Goal: Task Accomplishment & Management: Manage account settings

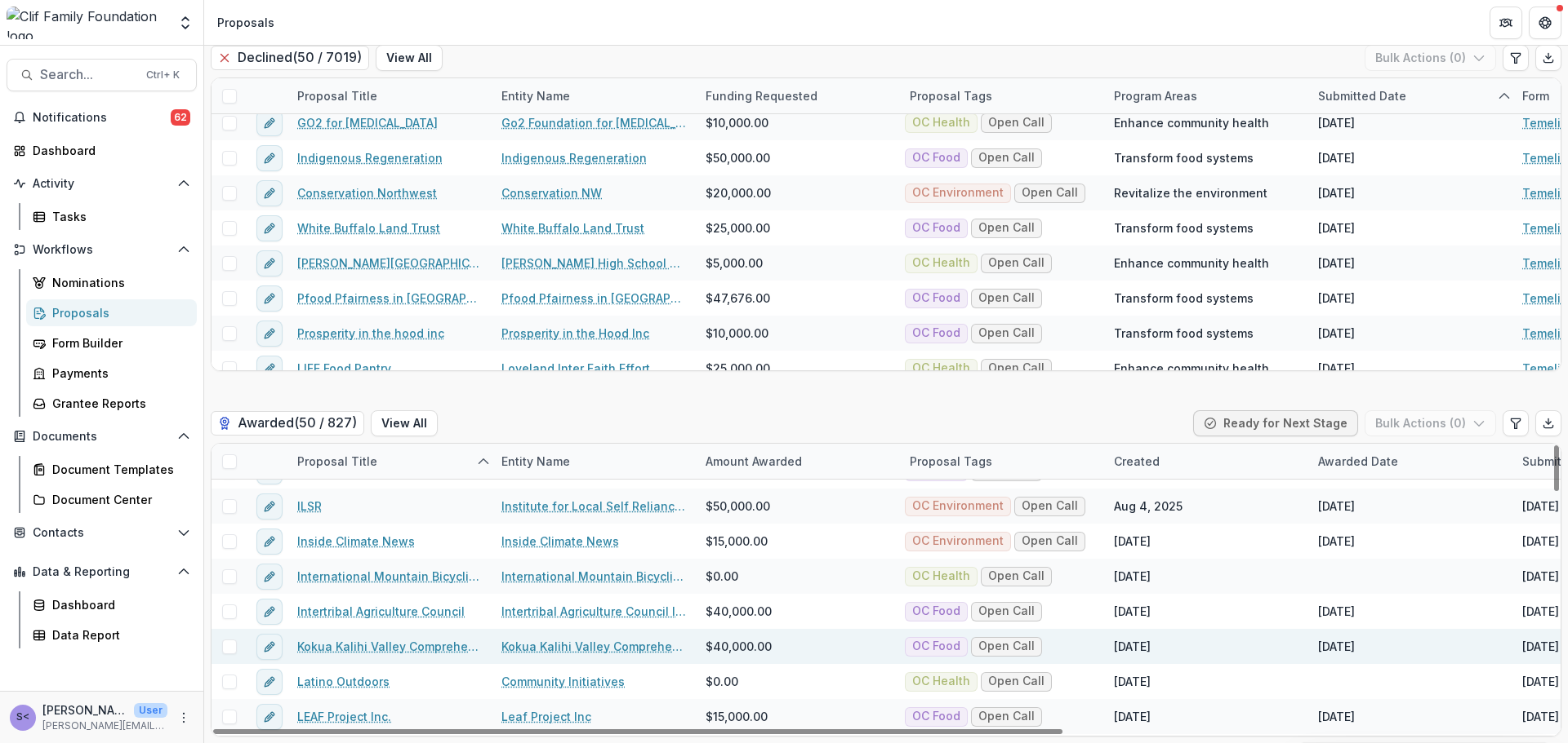
scroll to position [816, 0]
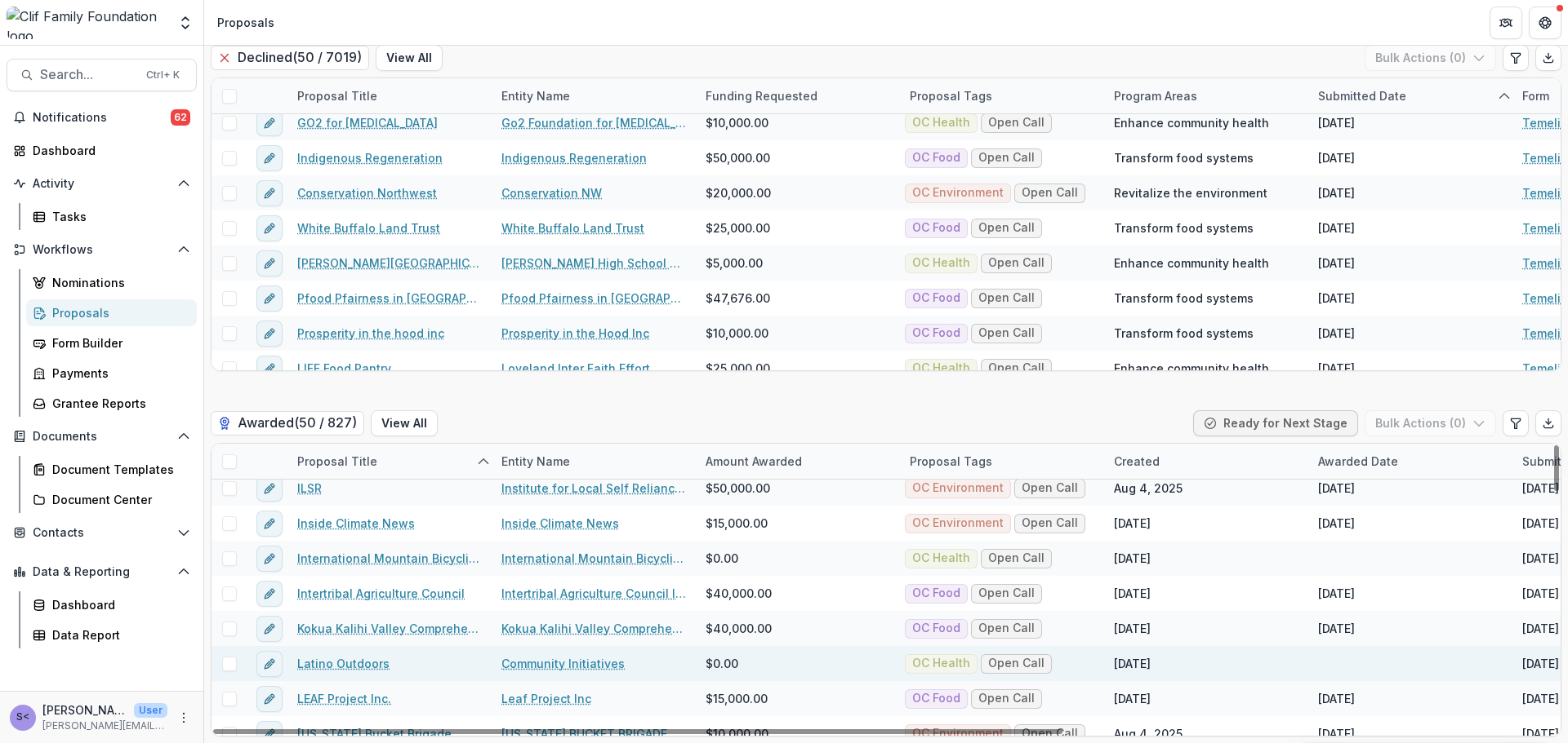
drag, startPoint x: 369, startPoint y: 629, endPoint x: 354, endPoint y: 660, distance: 34.4
click at [354, 660] on link "Latino Outdoors" at bounding box center [343, 663] width 92 height 17
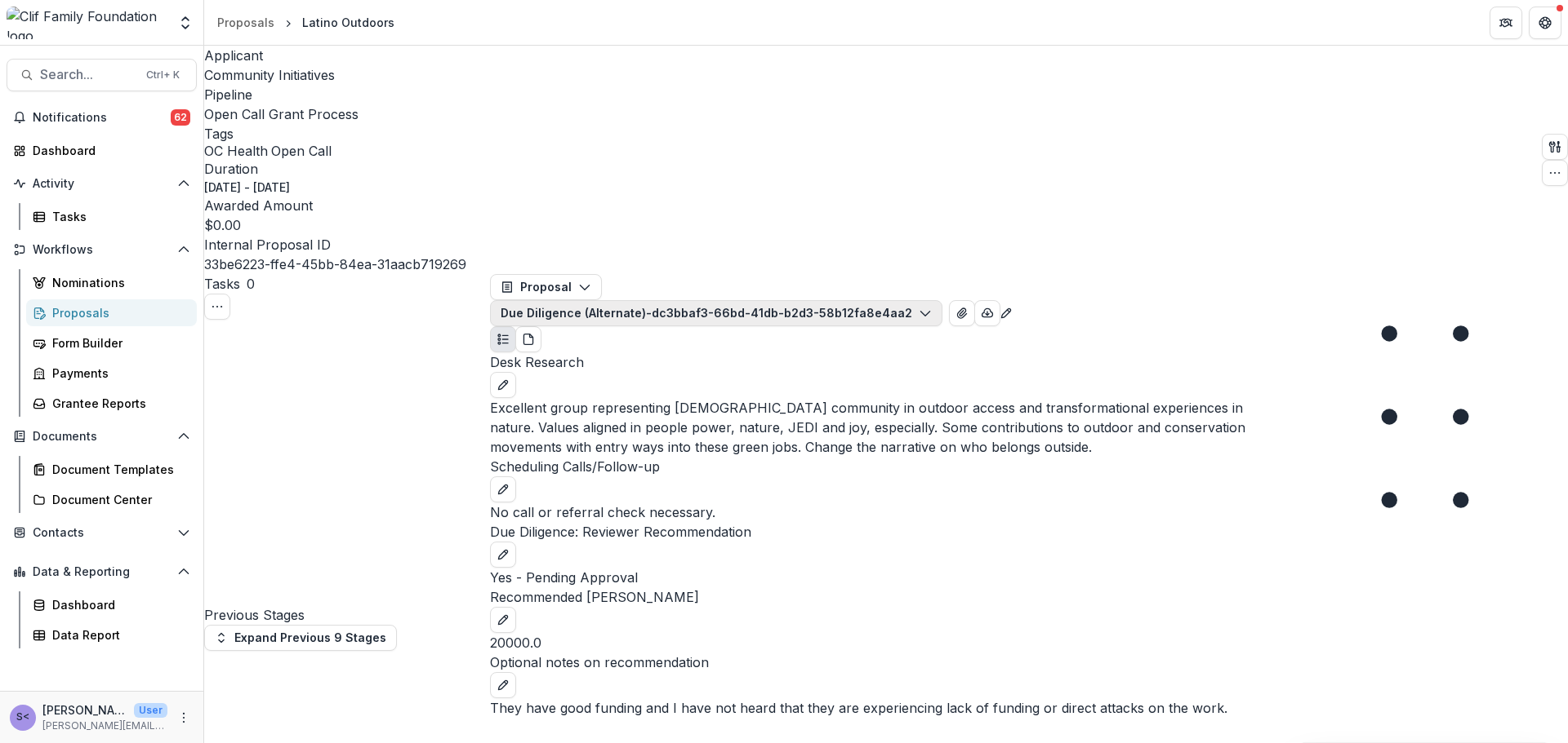
click at [751, 300] on button "Due Diligence (Alternate)-dc3bbaf3-66bd-41db-b2d3-58b12fa8e4aa 2" at bounding box center [716, 313] width 453 height 26
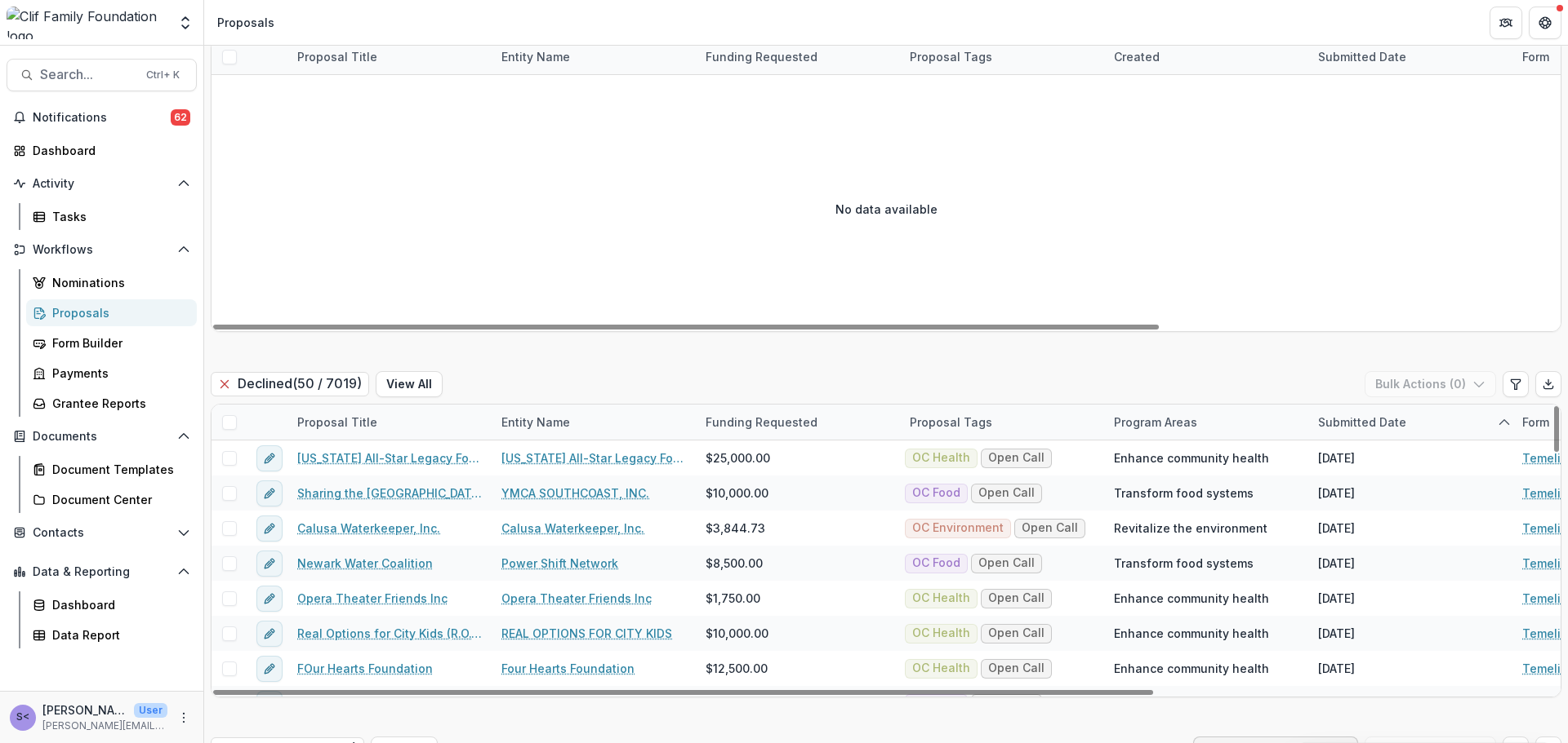
scroll to position [2934, 0]
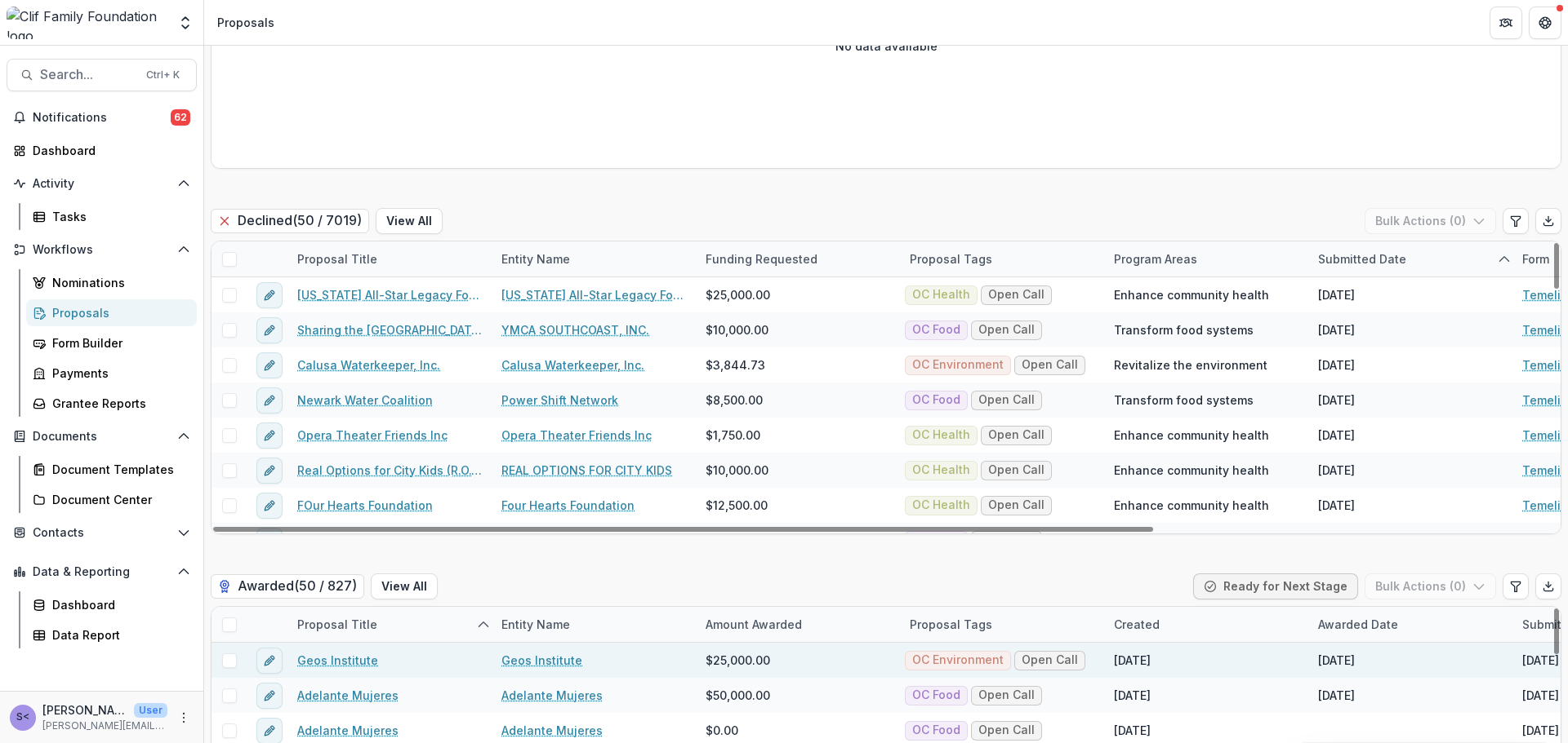
click at [349, 656] on link "Geos Institute" at bounding box center [337, 660] width 81 height 17
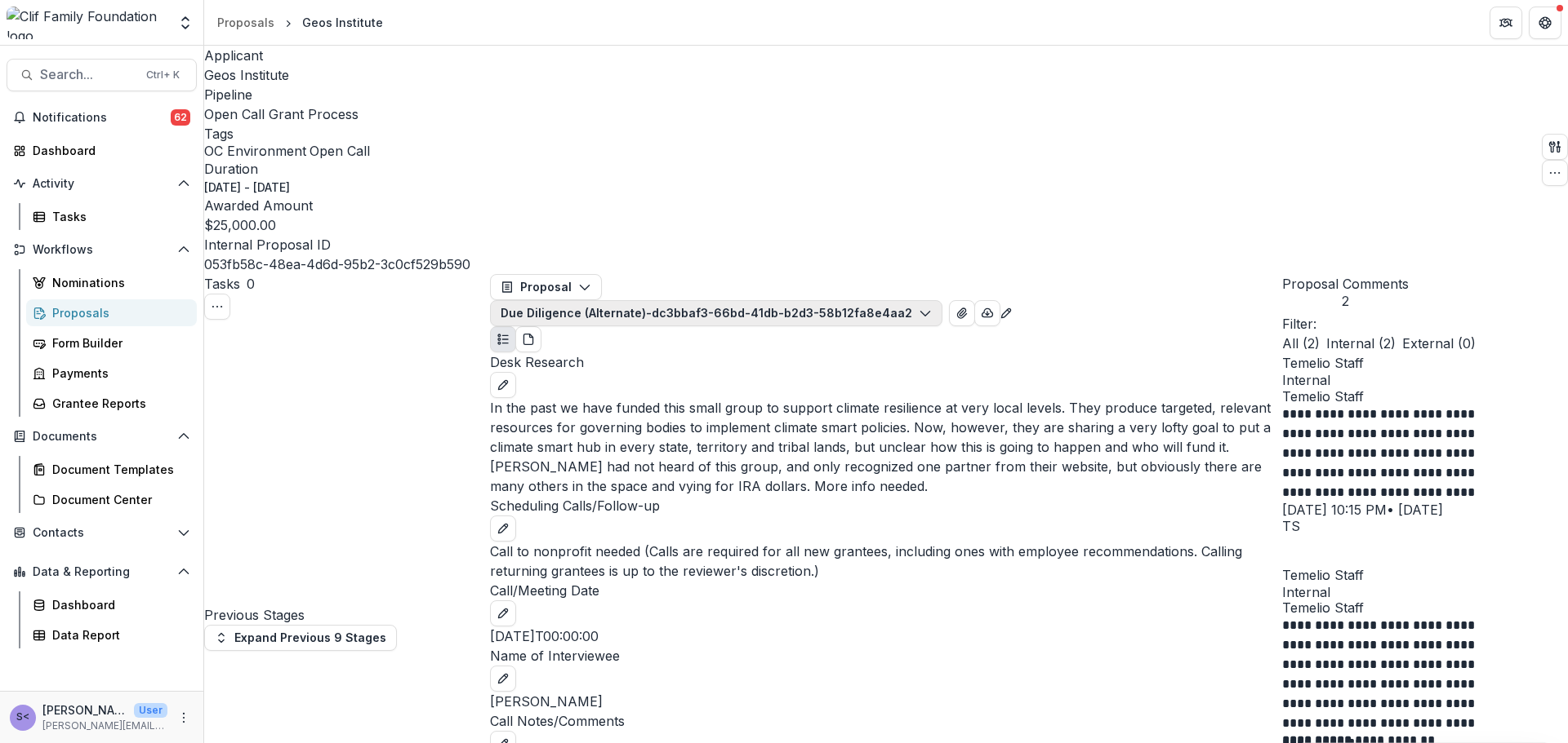
click at [734, 300] on button "Due Diligence (Alternate)-dc3bbaf3-66bd-41db-b2d3-58b12fa8e4aa 2" at bounding box center [716, 313] width 453 height 26
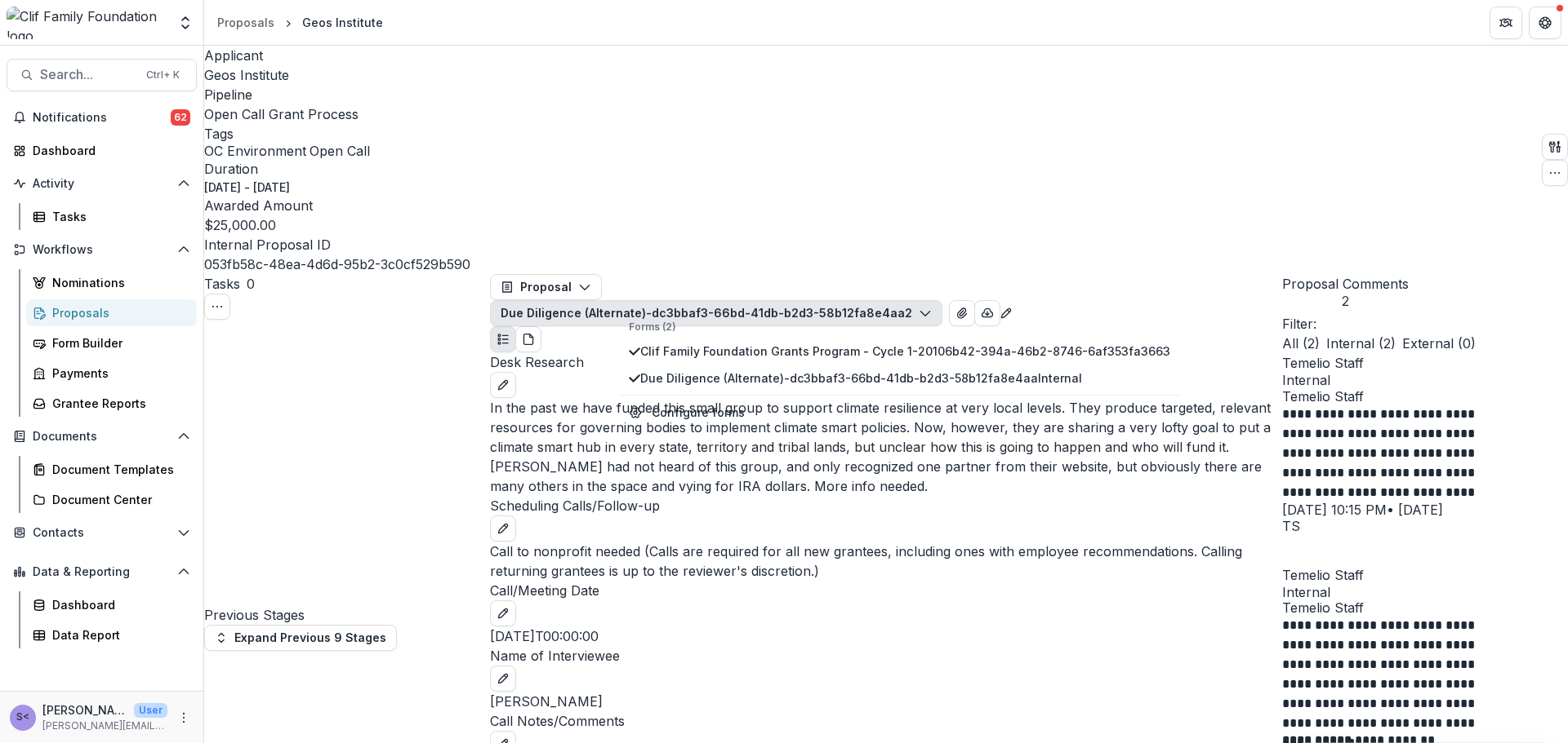
click at [734, 300] on button "Due Diligence (Alternate)-dc3bbaf3-66bd-41db-b2d3-58b12fa8e4aa 2" at bounding box center [716, 313] width 453 height 26
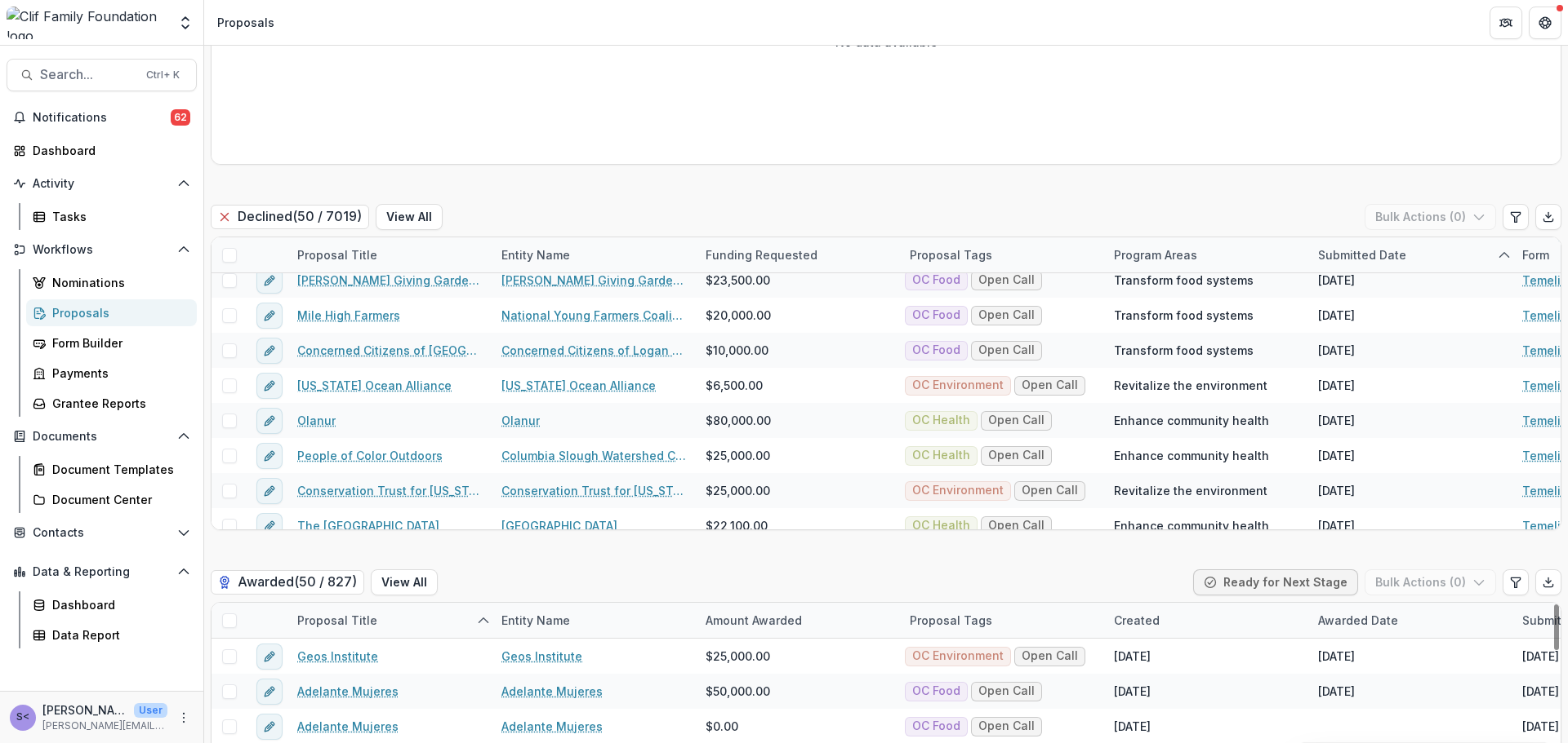
click at [229, 627] on span at bounding box center [229, 621] width 15 height 15
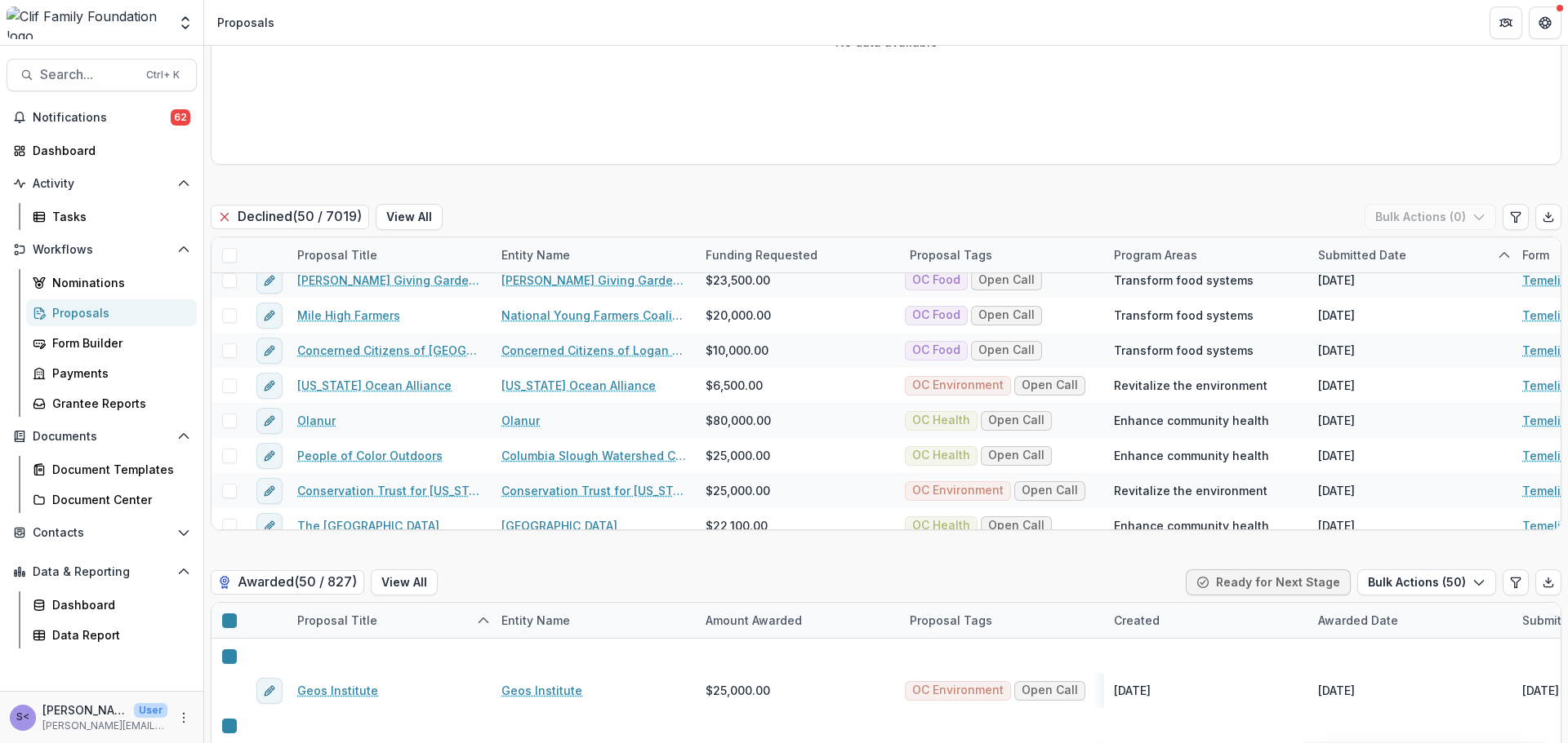
scroll to position [3097, 0]
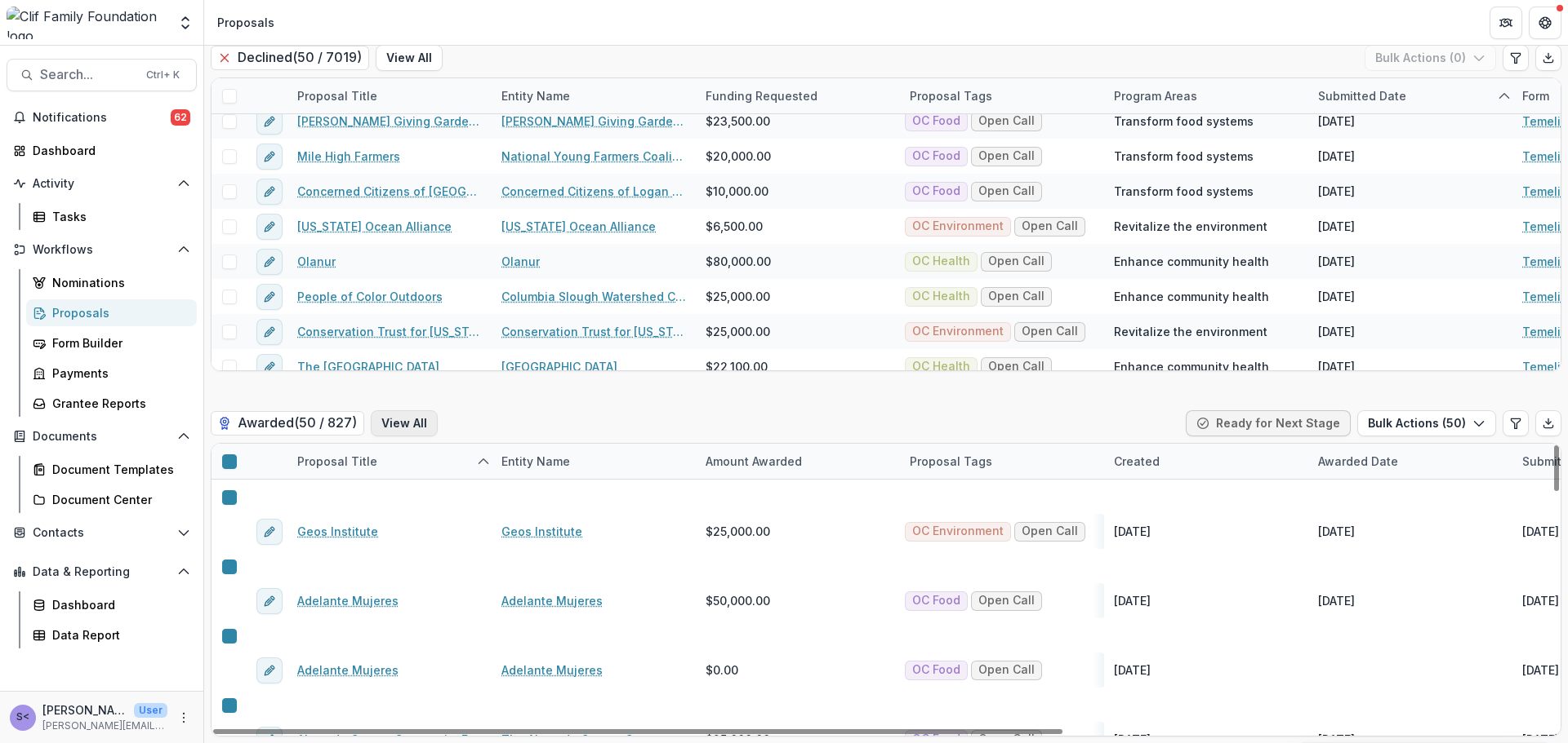
click at [403, 430] on button "View All" at bounding box center [404, 423] width 67 height 26
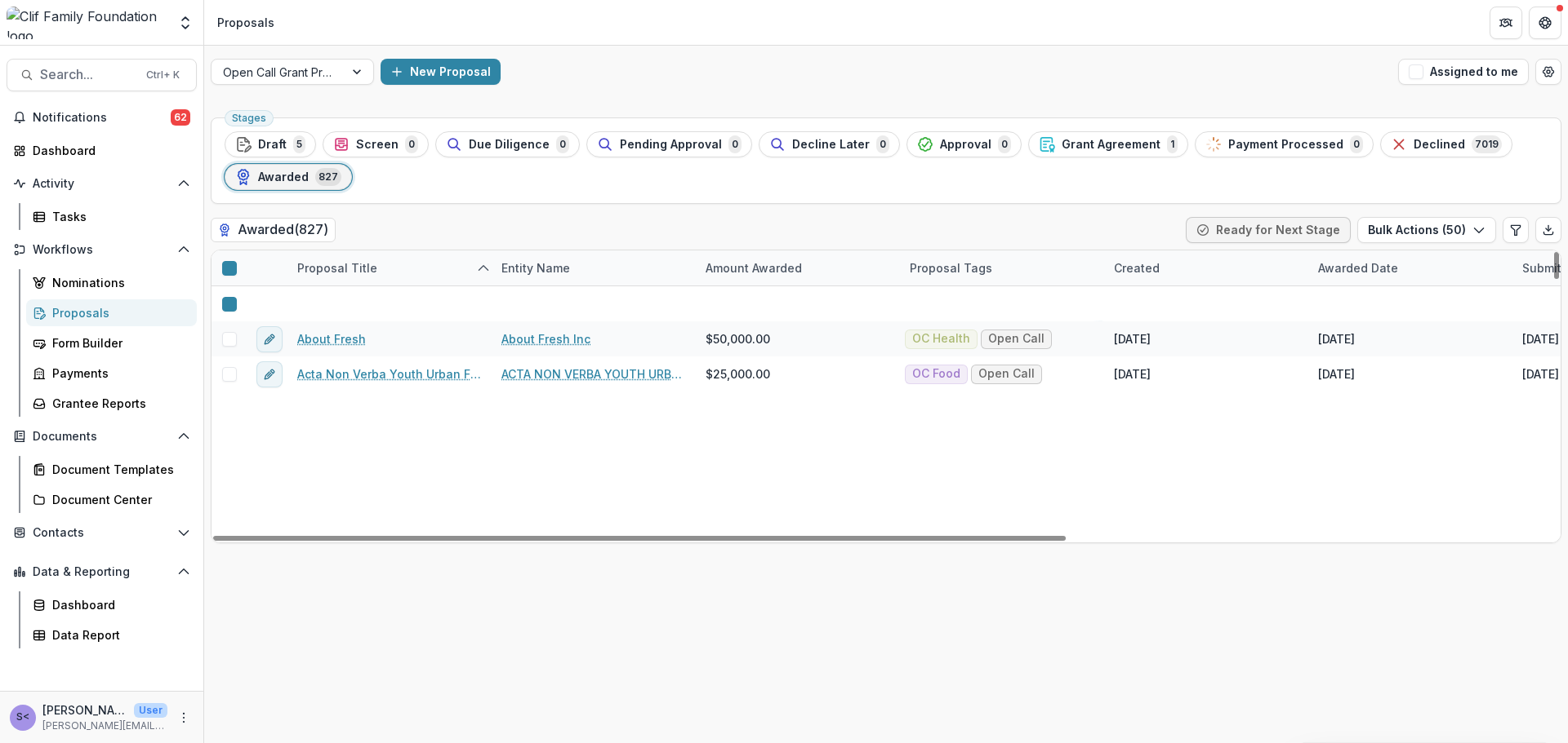
click at [229, 269] on icon at bounding box center [229, 269] width 0 height 0
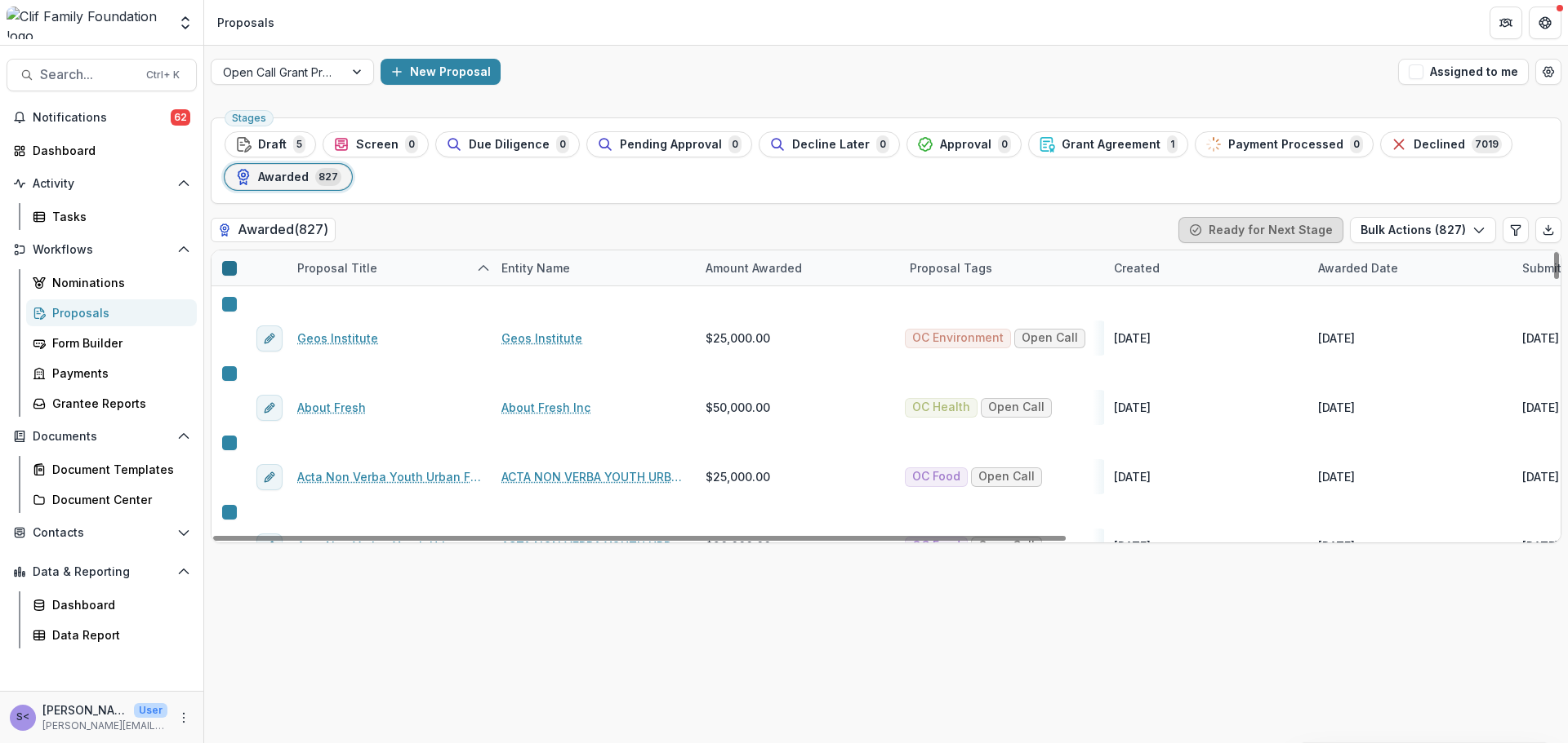
click at [1281, 230] on button "Ready for Next Stage" at bounding box center [1261, 231] width 165 height 26
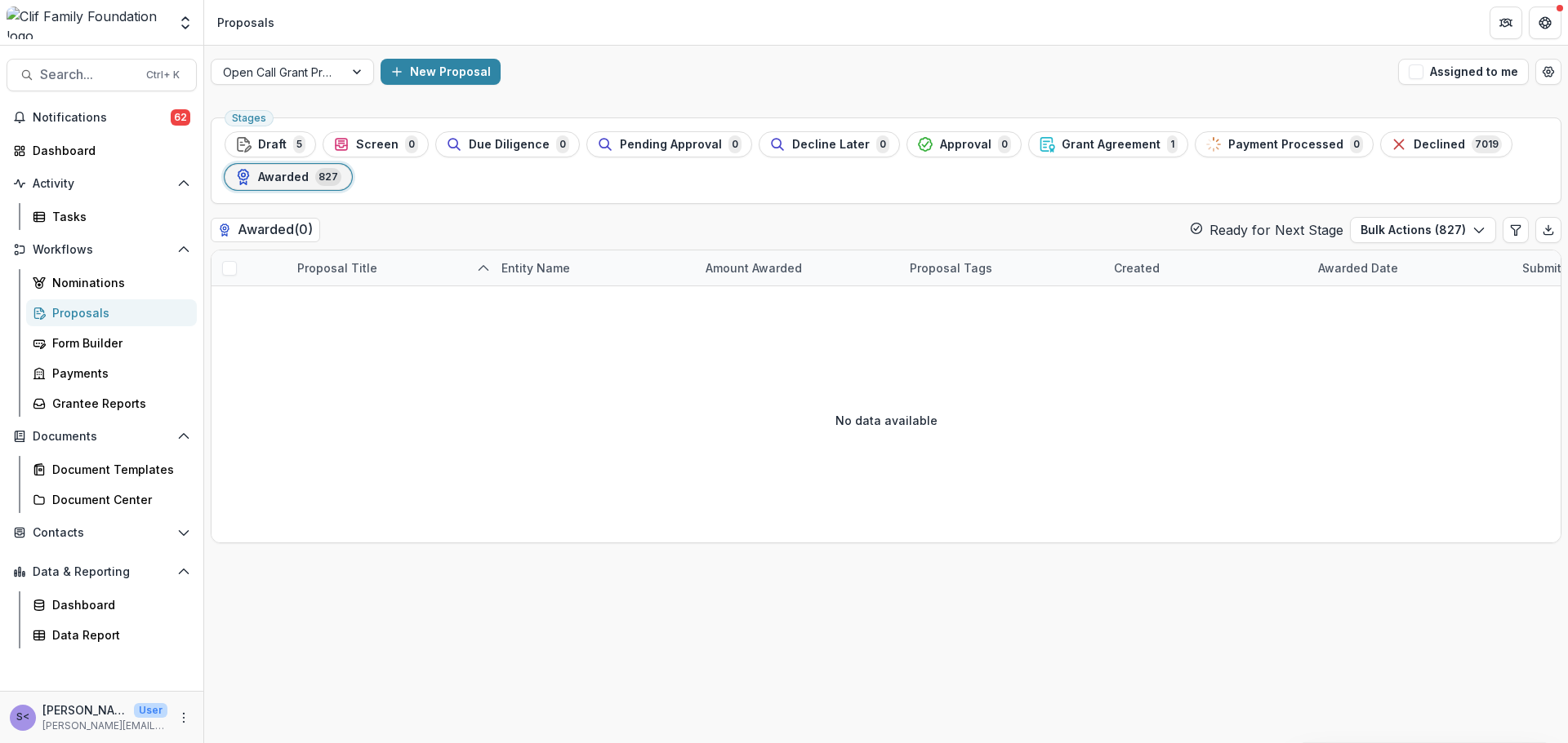
click at [1281, 230] on button "Ready for Next Stage" at bounding box center [1267, 230] width 153 height 19
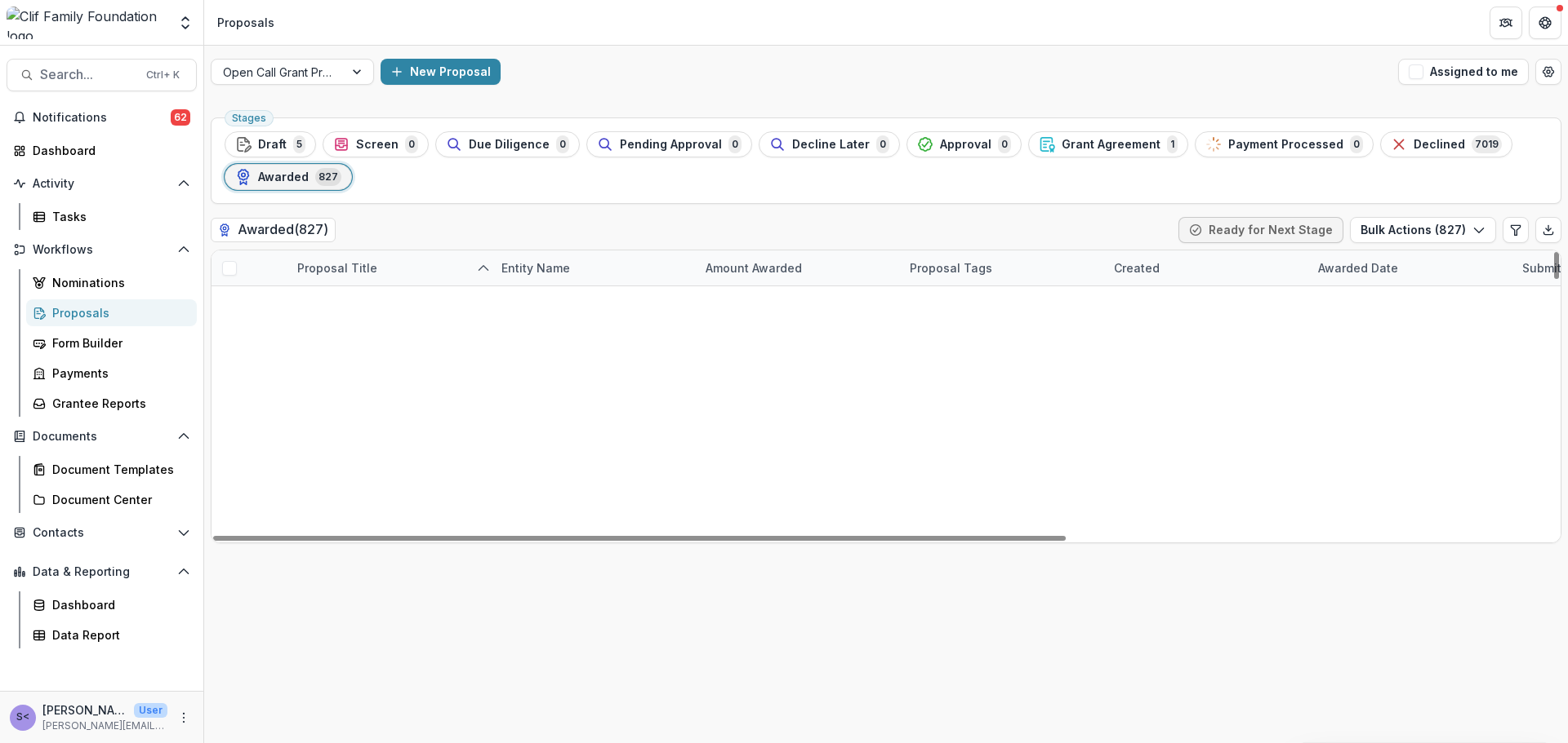
click at [232, 269] on span at bounding box center [229, 269] width 15 height 15
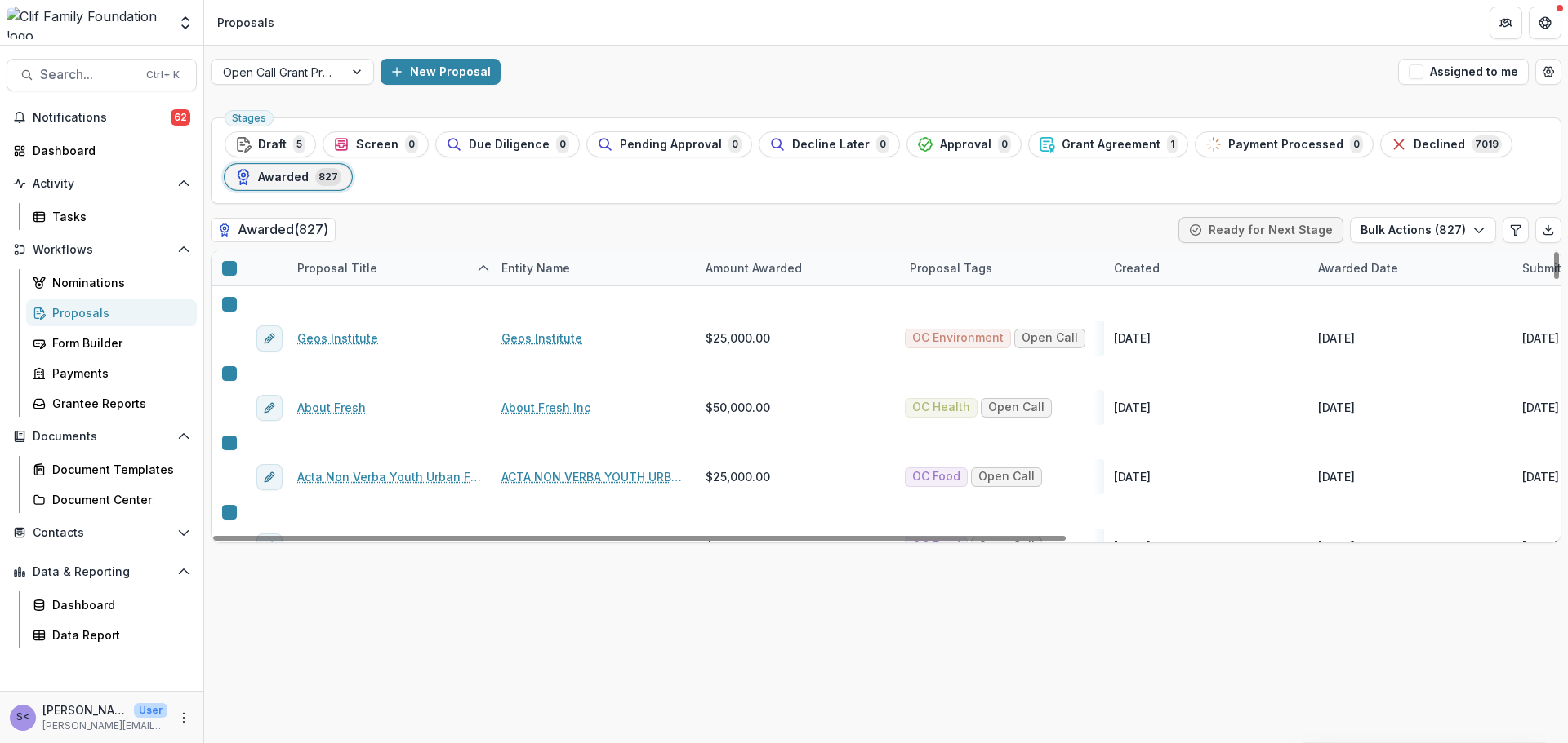
click at [314, 237] on h2 "Awarded ( 827 )" at bounding box center [273, 230] width 125 height 24
click at [1463, 218] on button "Bulk Actions ( 827 )" at bounding box center [1423, 231] width 146 height 26
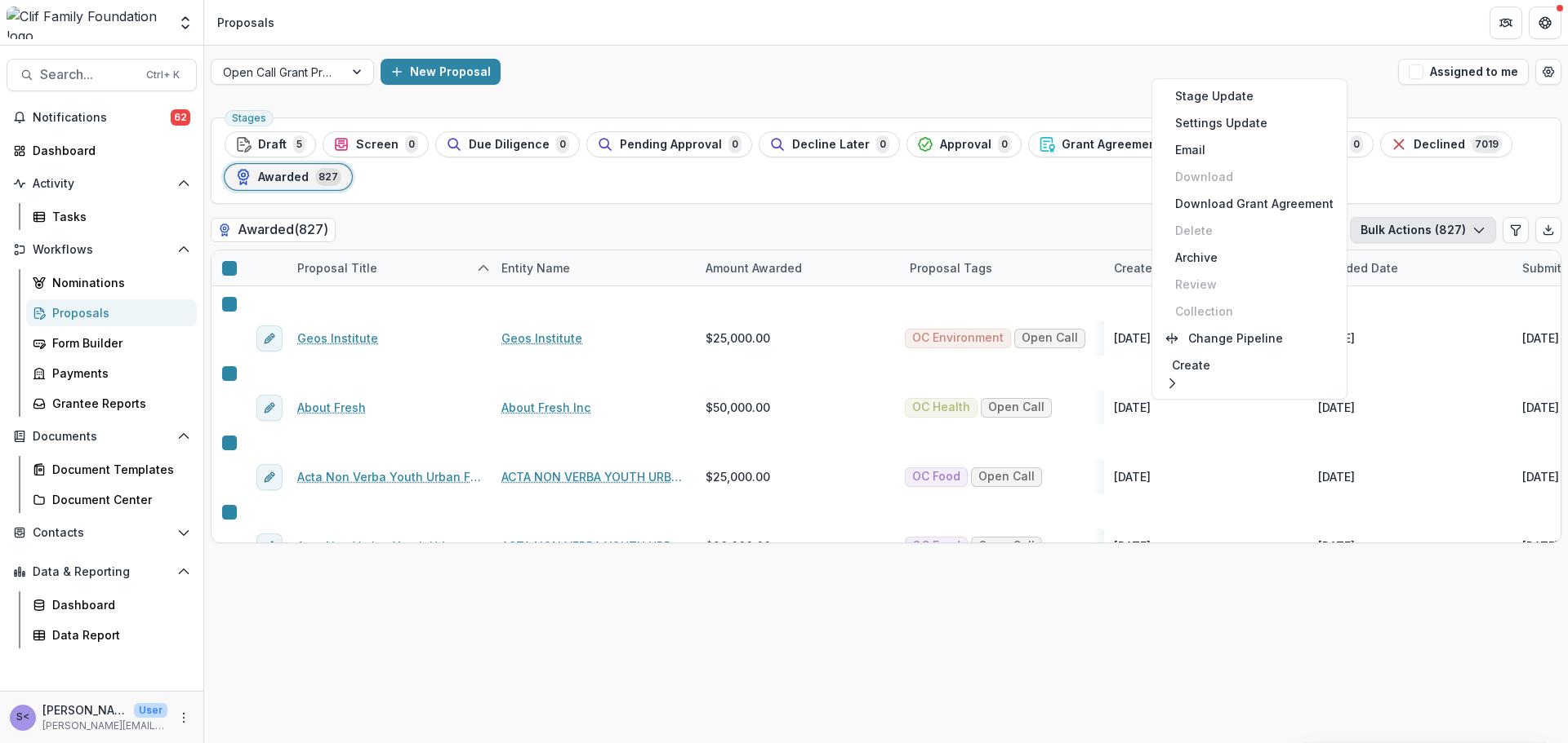
click at [1113, 229] on div "Awarded ( 827 ) Ready for Next Stage Bulk Actions ( 827 )" at bounding box center [885, 233] width 1350 height 33
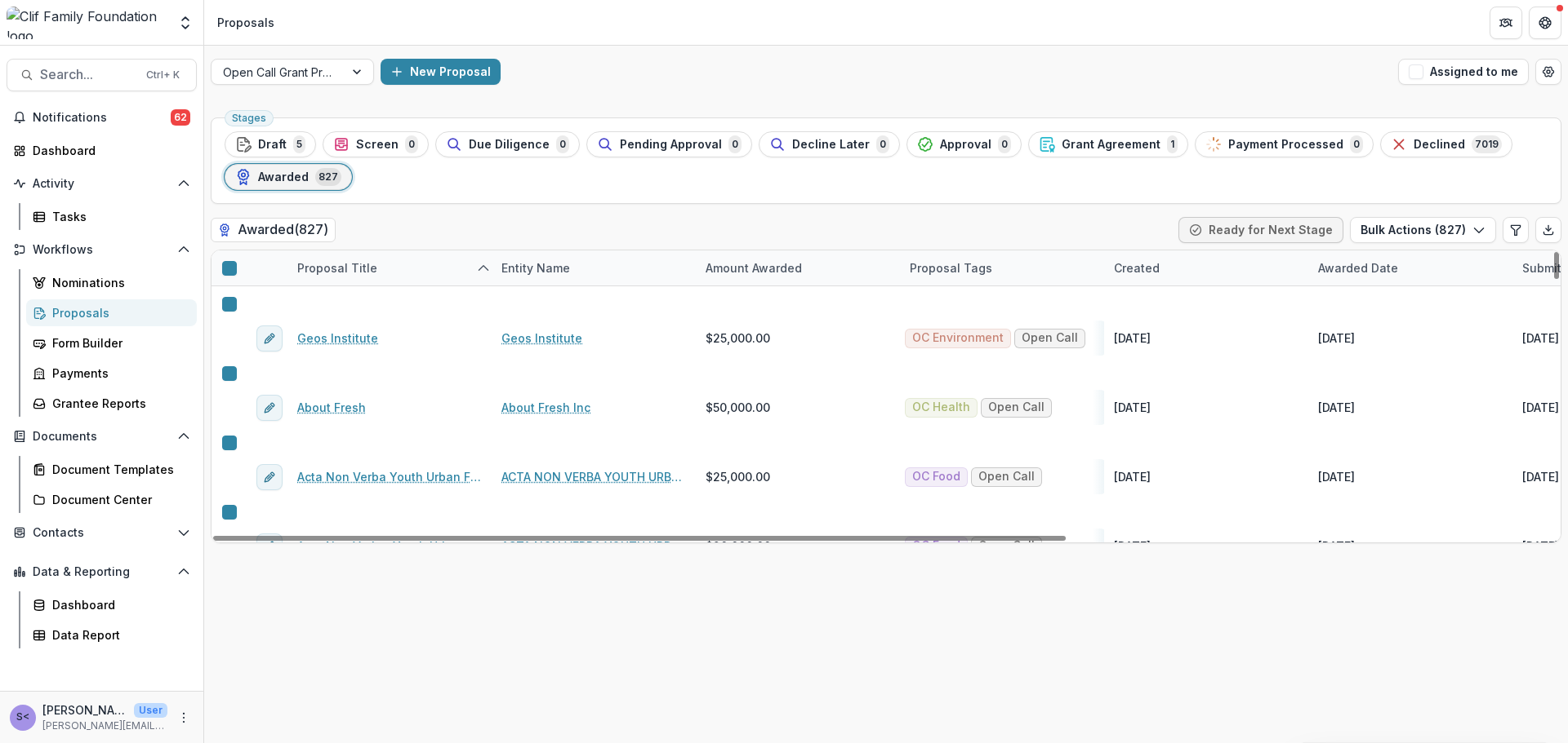
click at [346, 399] on link "About Fresh" at bounding box center [331, 407] width 69 height 17
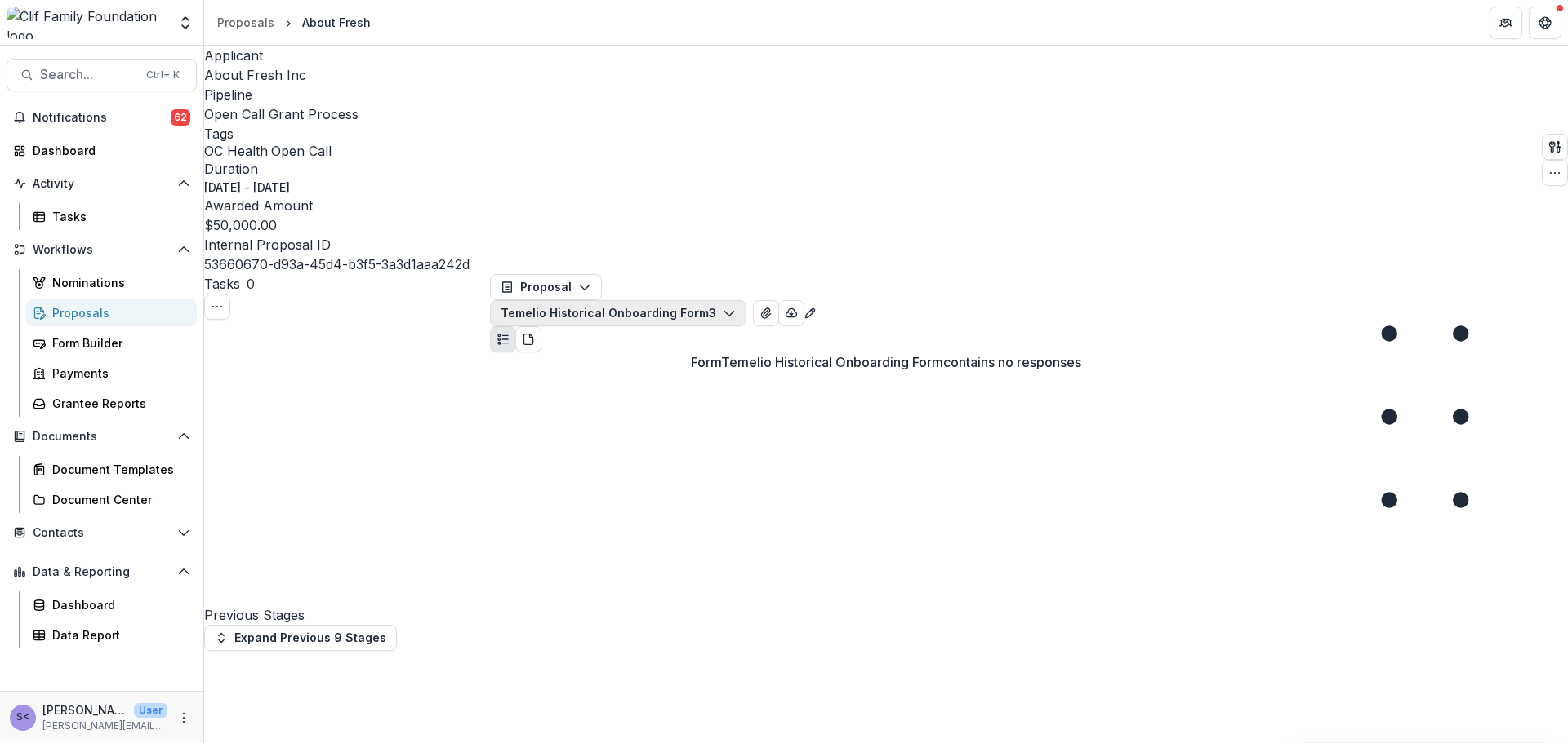
click at [746, 300] on button "Temelio Historical Onboarding Form 3" at bounding box center [618, 313] width 256 height 26
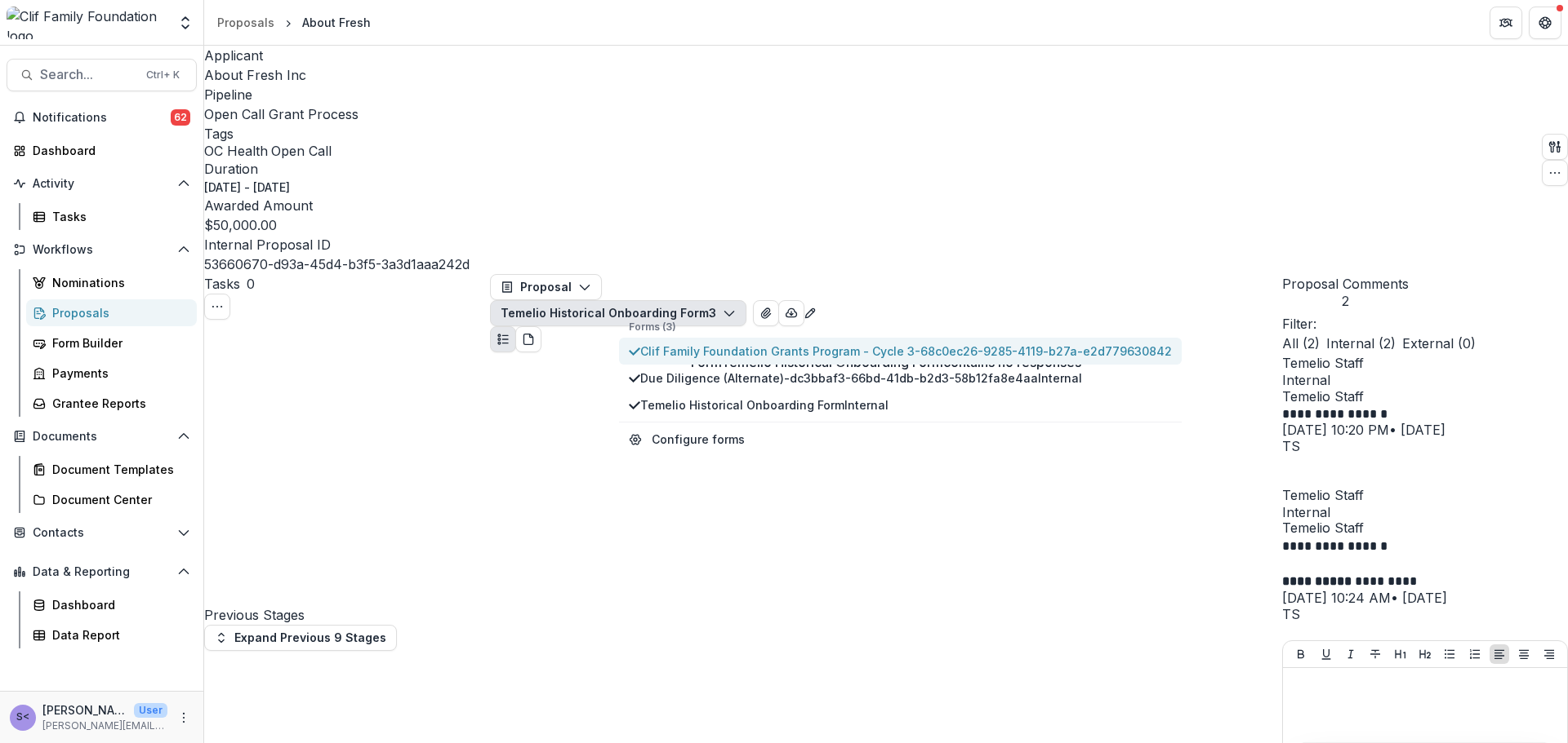
click at [714, 342] on span "Clif Family Foundation Grants Program - Cycle 3-68c0ec26-9285-4119-b27a-e2d7796…" at bounding box center [906, 350] width 531 height 17
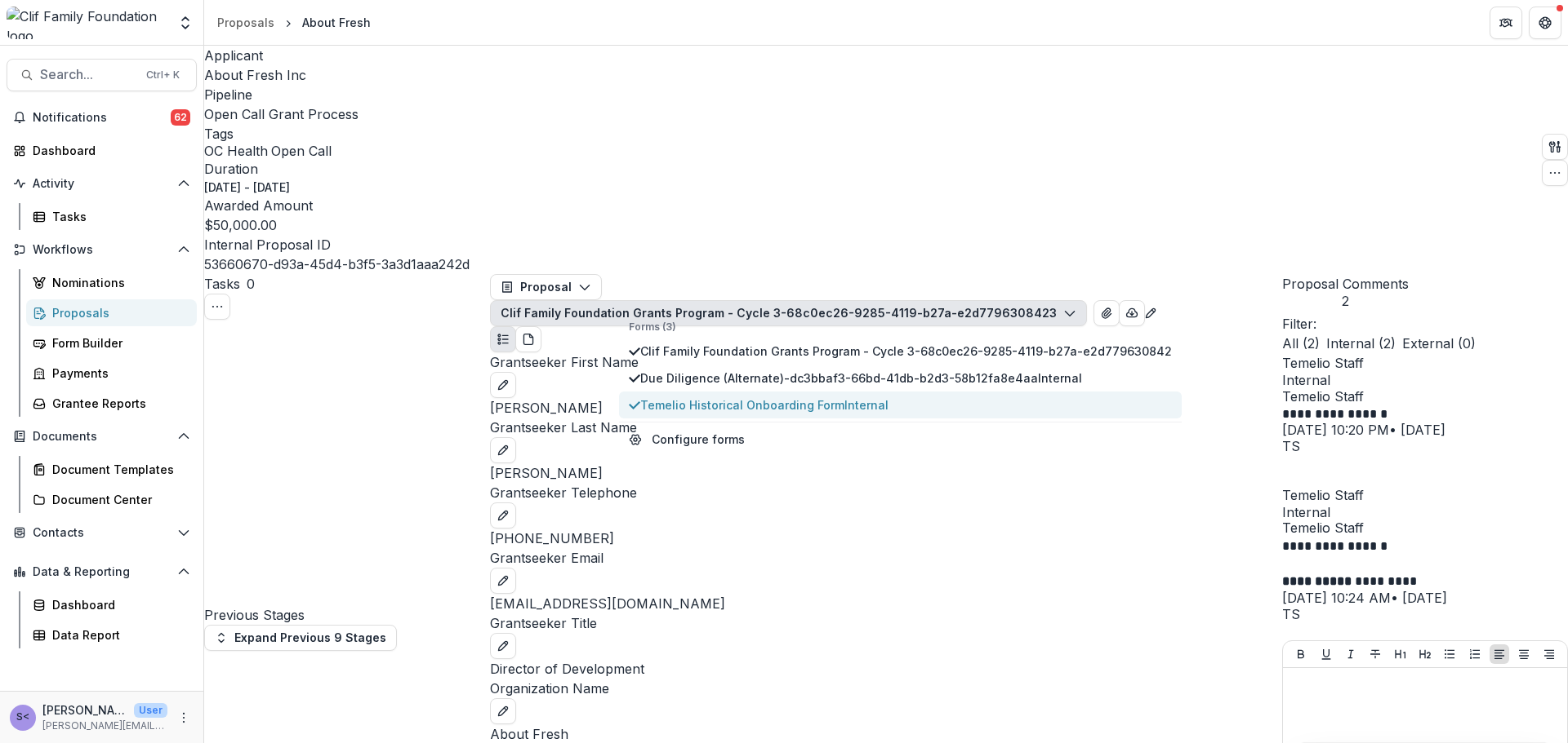
click at [730, 397] on span "Temelio Historical Onboarding Form Internal" at bounding box center [906, 405] width 531 height 17
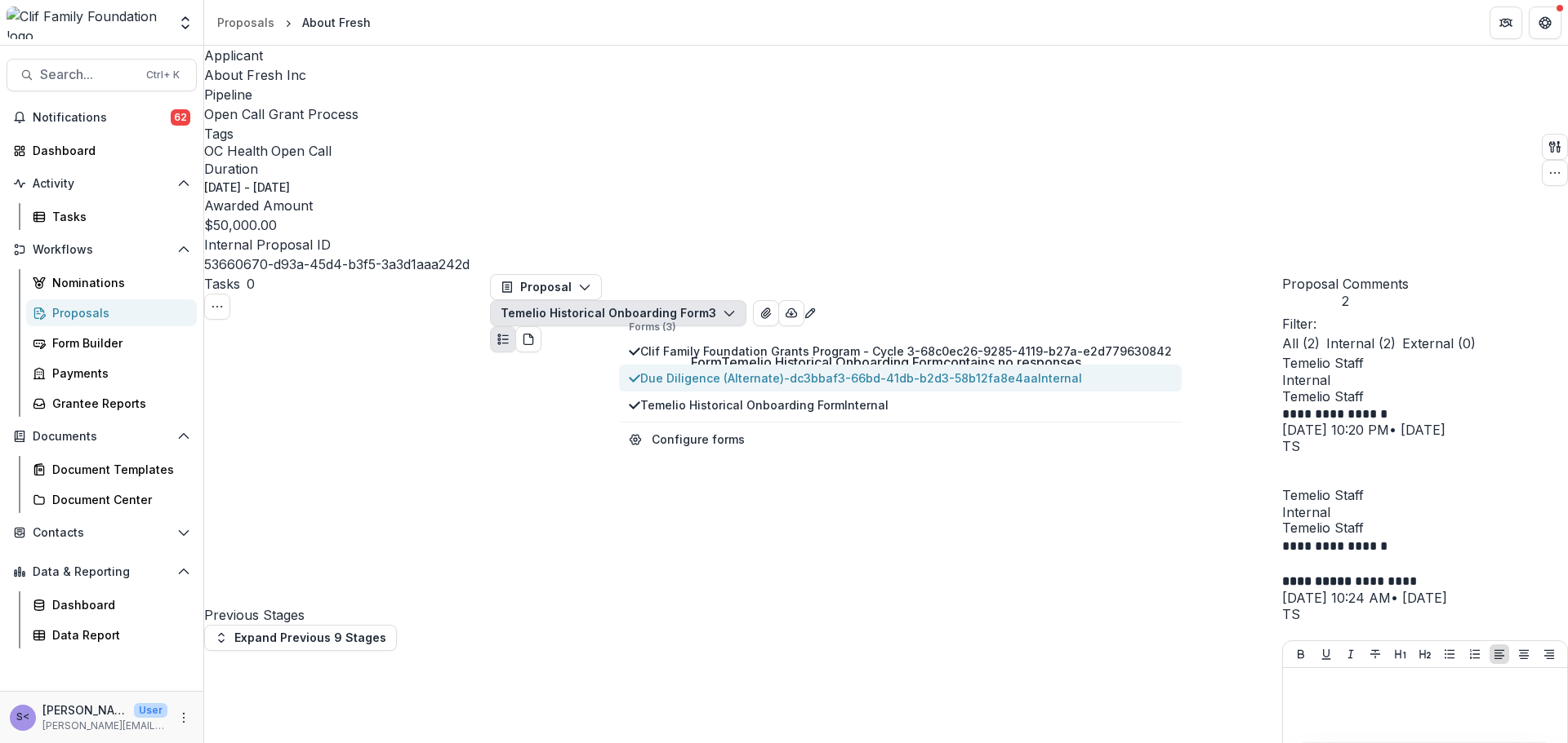
click at [727, 370] on span "Due Diligence (Alternate)-dc3bbaf3-66bd-41db-b2d3-58b12fa8e4aa Internal" at bounding box center [906, 378] width 531 height 17
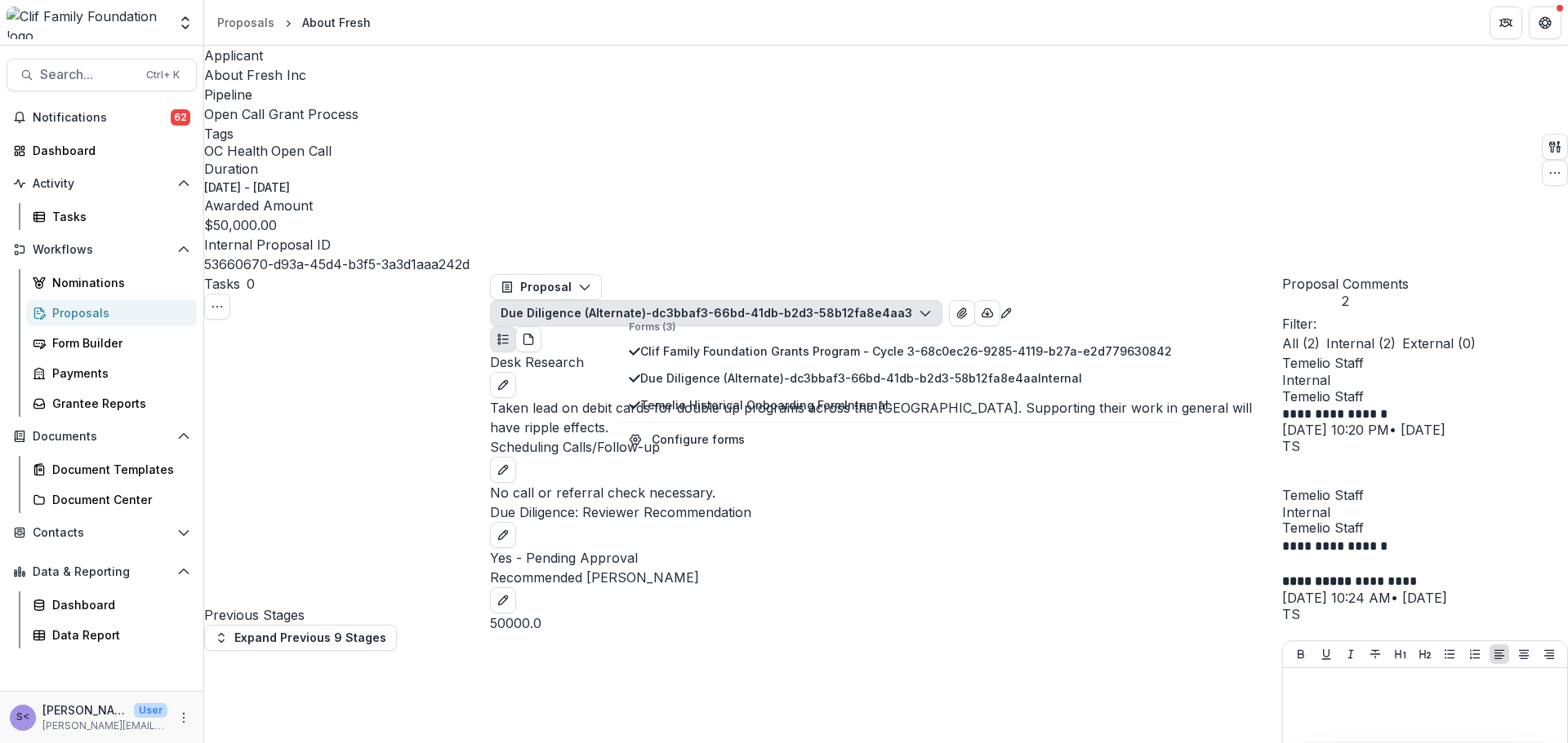
click at [718, 568] on p "Recommended Grant Amount" at bounding box center [885, 577] width 792 height 19
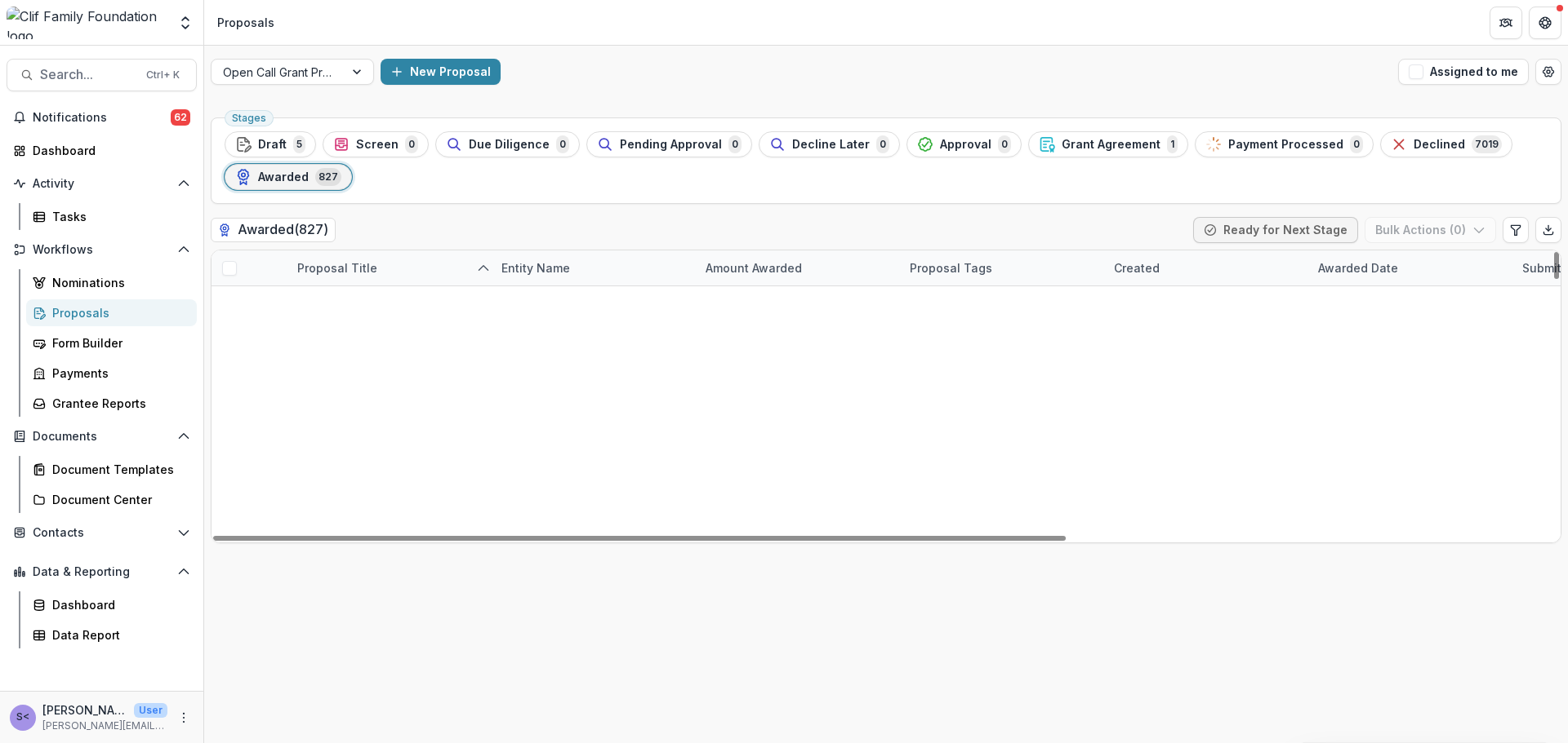
scroll to position [245, 0]
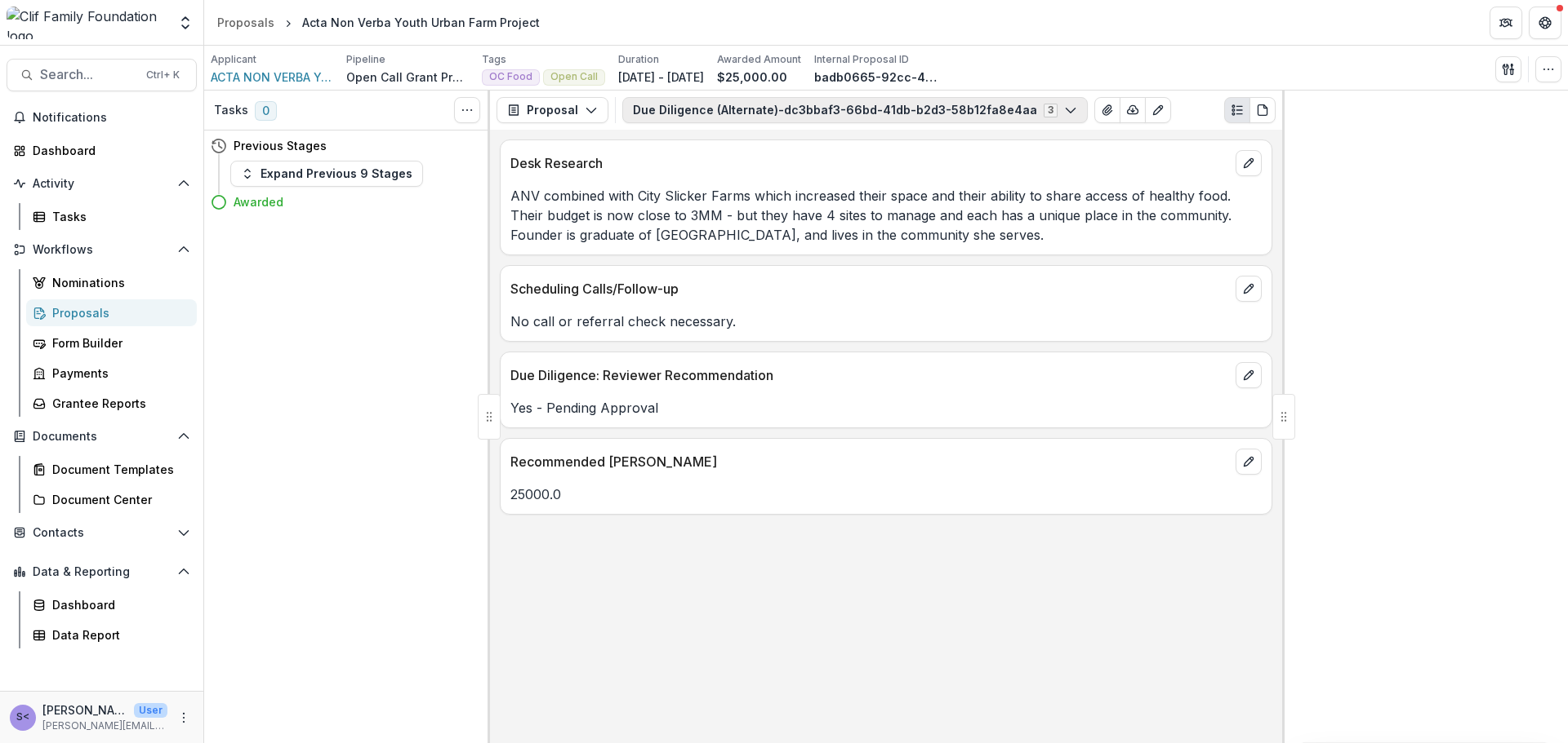
click at [741, 107] on button "Due Diligence (Alternate)-dc3bbaf3-66bd-41db-b2d3-58b12fa8e4aa 3" at bounding box center [854, 110] width 465 height 26
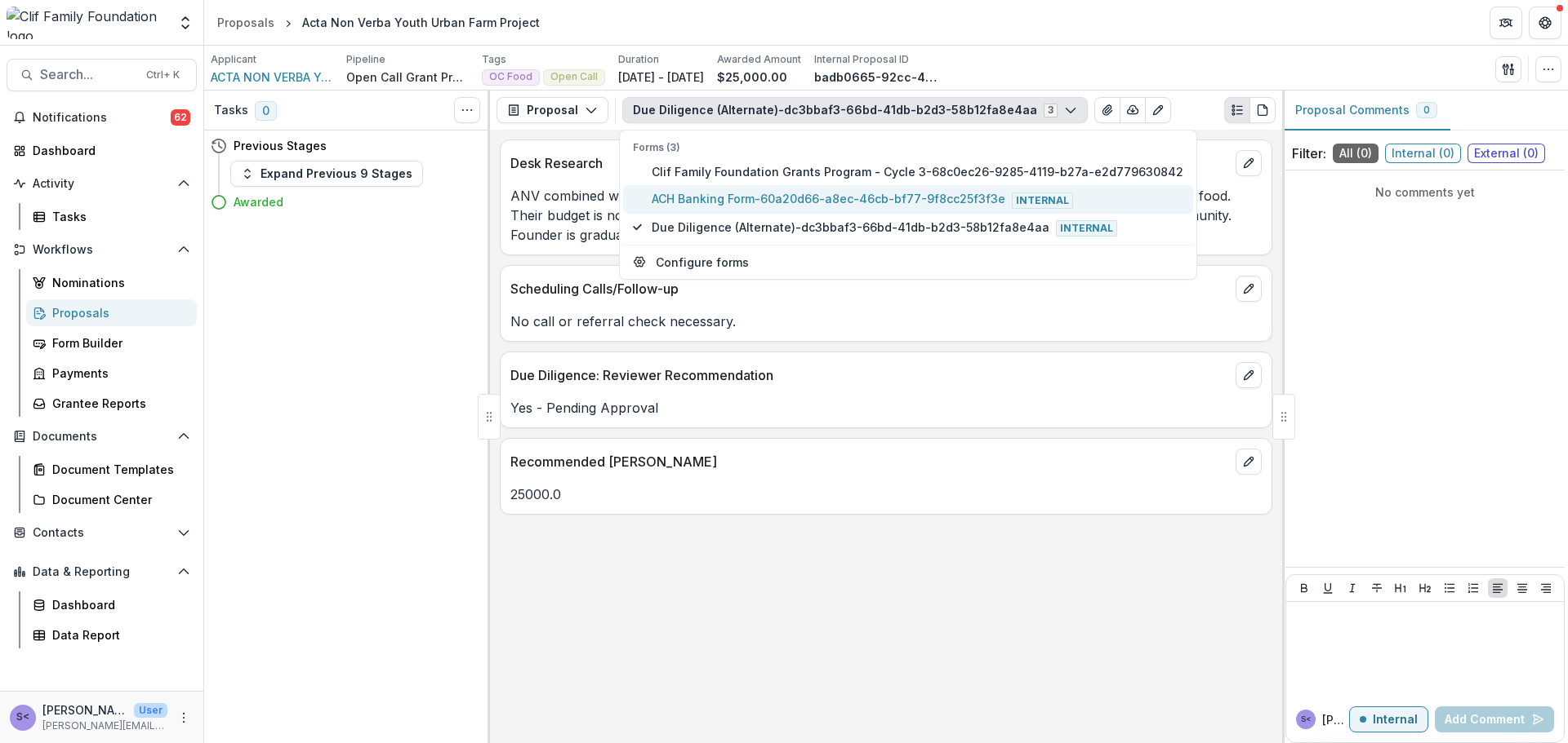
click at [780, 205] on span "ACH Banking Form-60a20d66-a8ec-46cb-bf77-9f8cc25f3f3e Internal" at bounding box center [917, 199] width 531 height 18
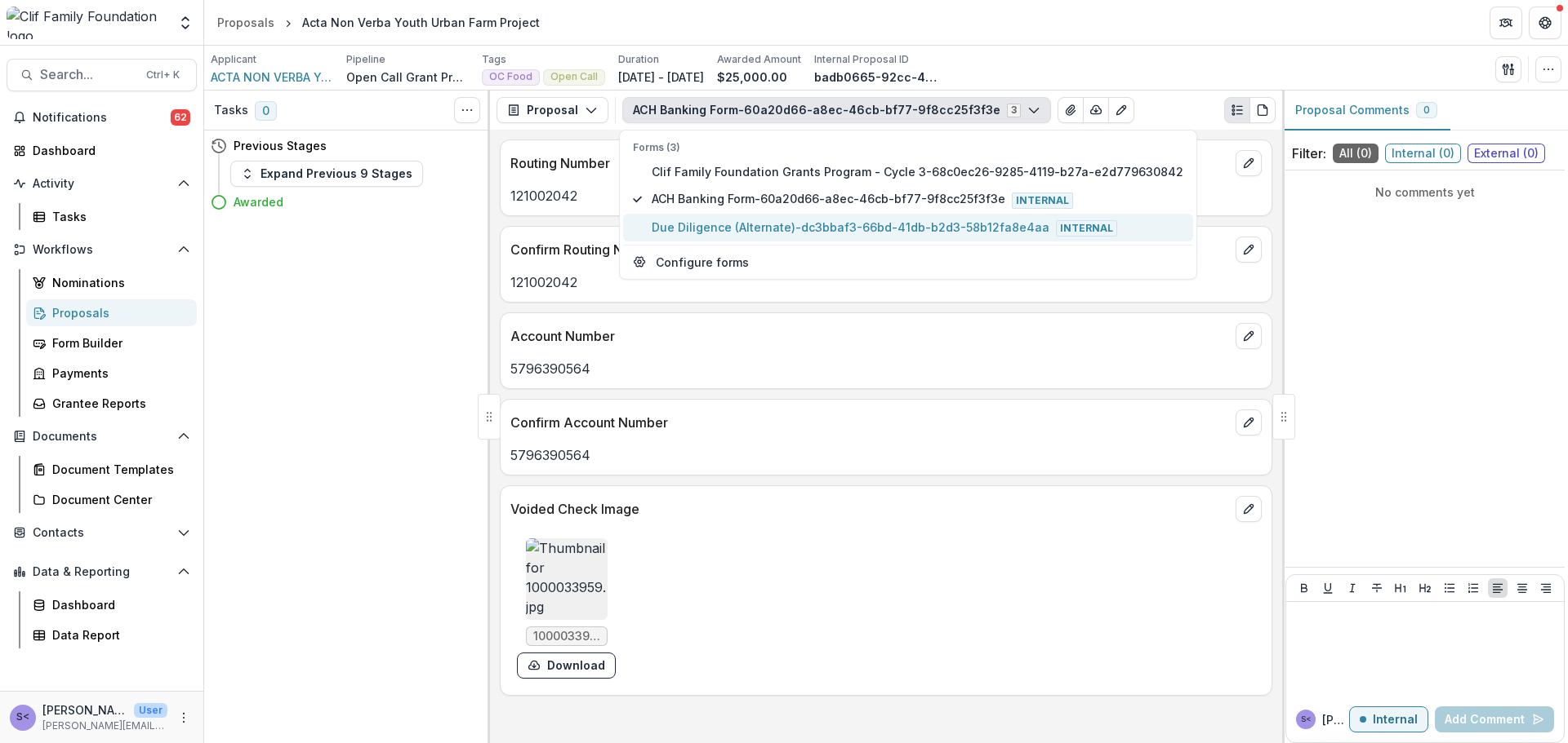
click at [780, 233] on span "Due Diligence (Alternate)-dc3bbaf3-66bd-41db-b2d3-58b12fa8e4aa Internal" at bounding box center [917, 227] width 531 height 18
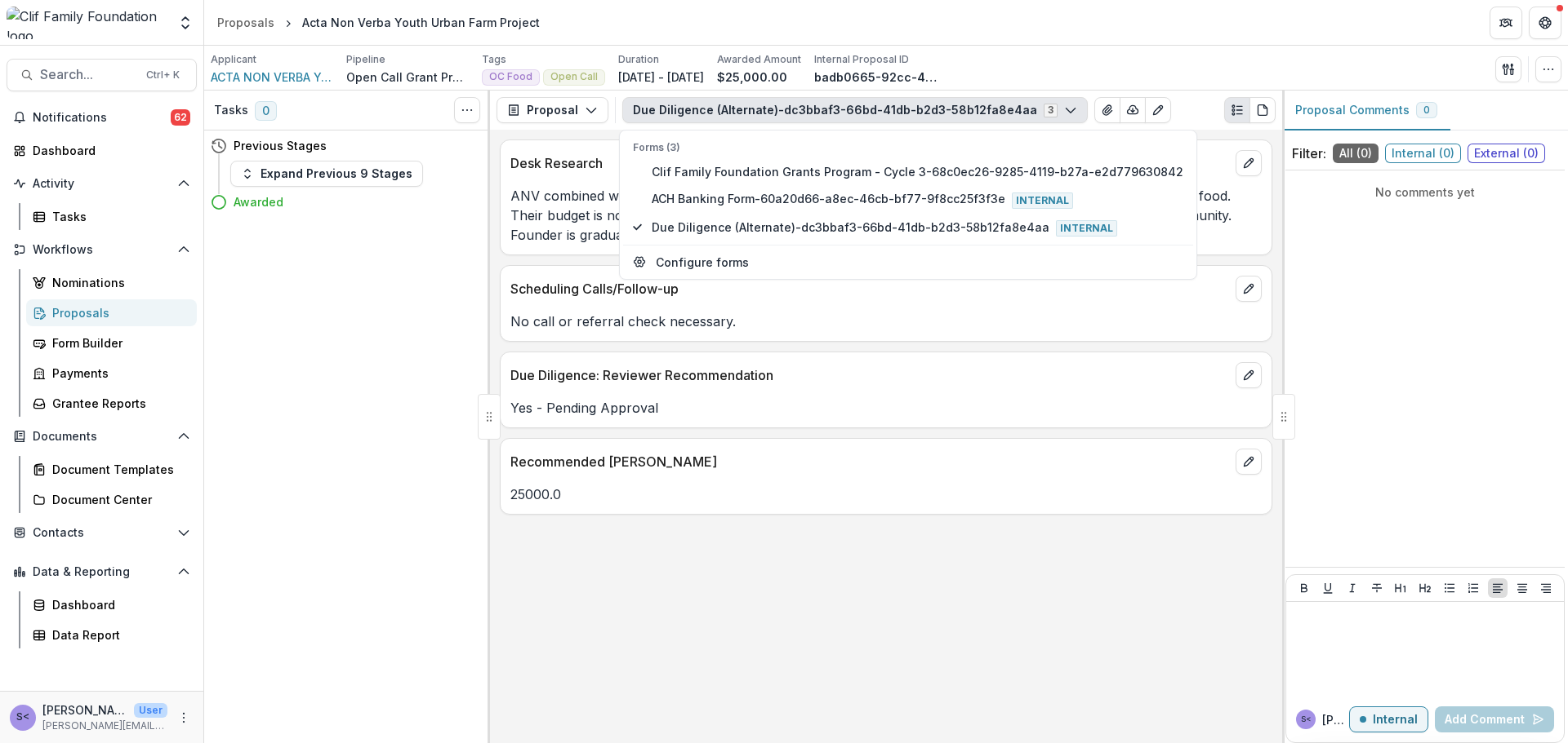
click at [825, 388] on div "Due Diligence: Reviewer Recommendation" at bounding box center [885, 370] width 771 height 36
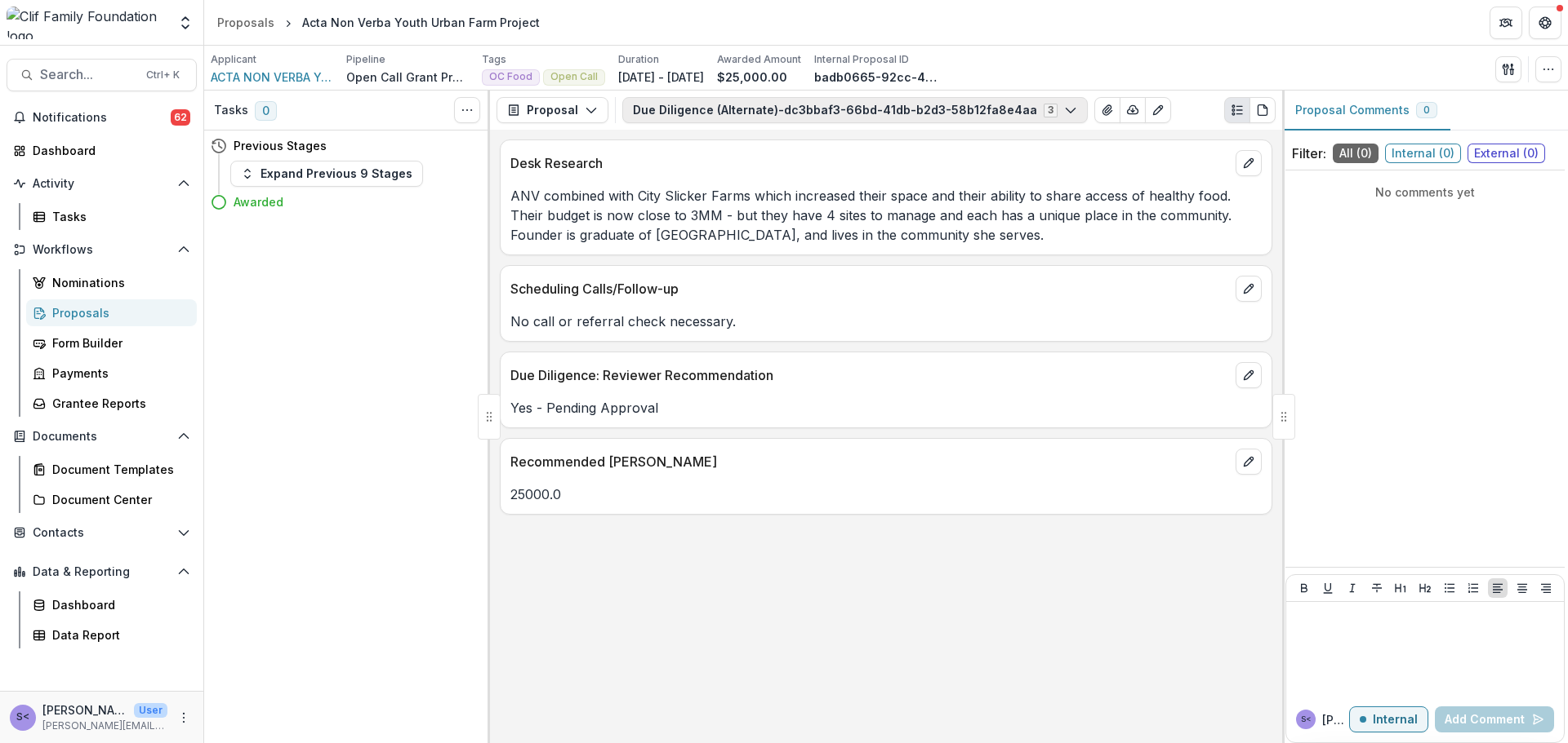
click at [648, 115] on button "Due Diligence (Alternate)-dc3bbaf3-66bd-41db-b2d3-58b12fa8e4aa 3" at bounding box center [854, 110] width 465 height 26
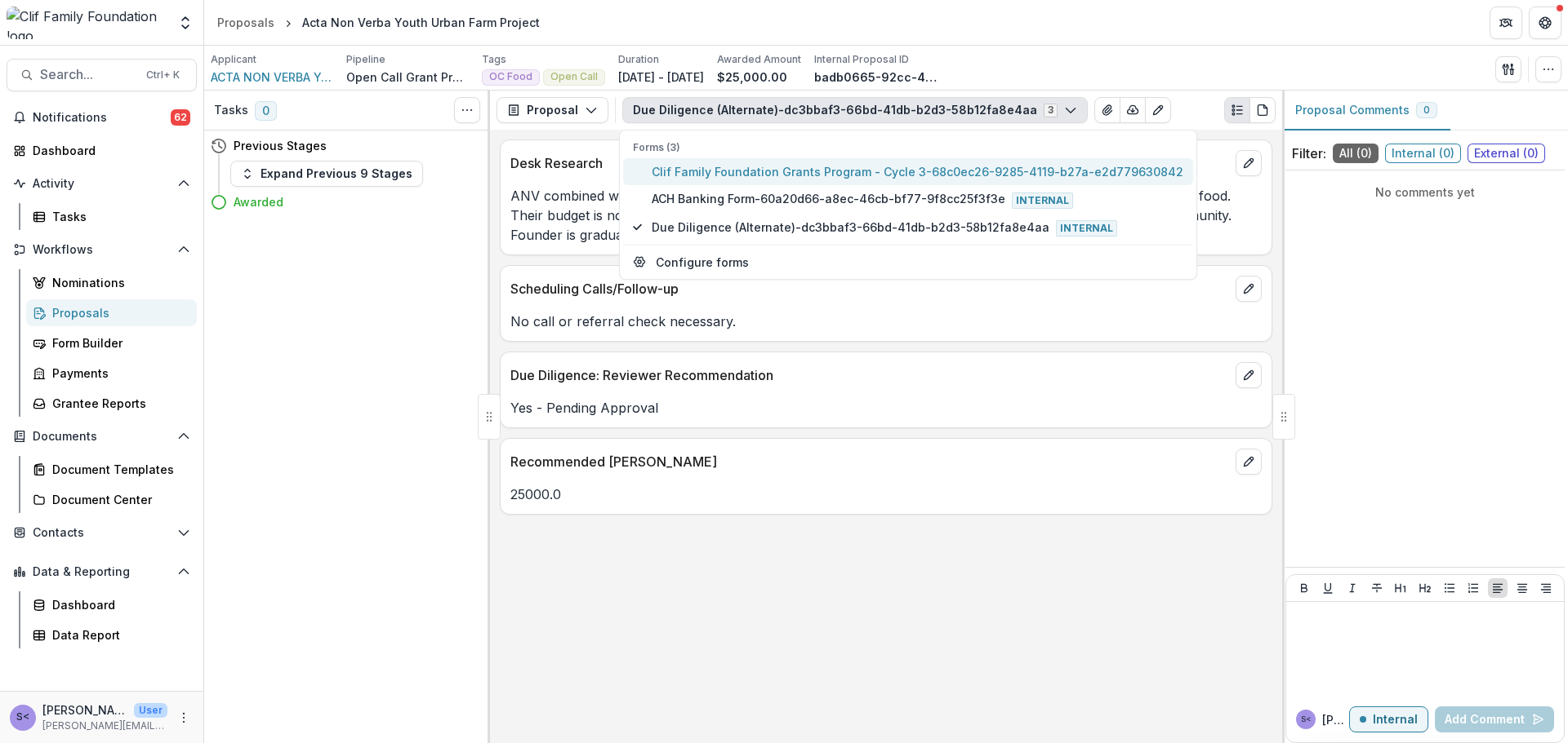
click at [662, 169] on span "Clif Family Foundation Grants Program - Cycle 3-68c0ec26-9285-4119-b27a-e2d7796…" at bounding box center [917, 171] width 531 height 17
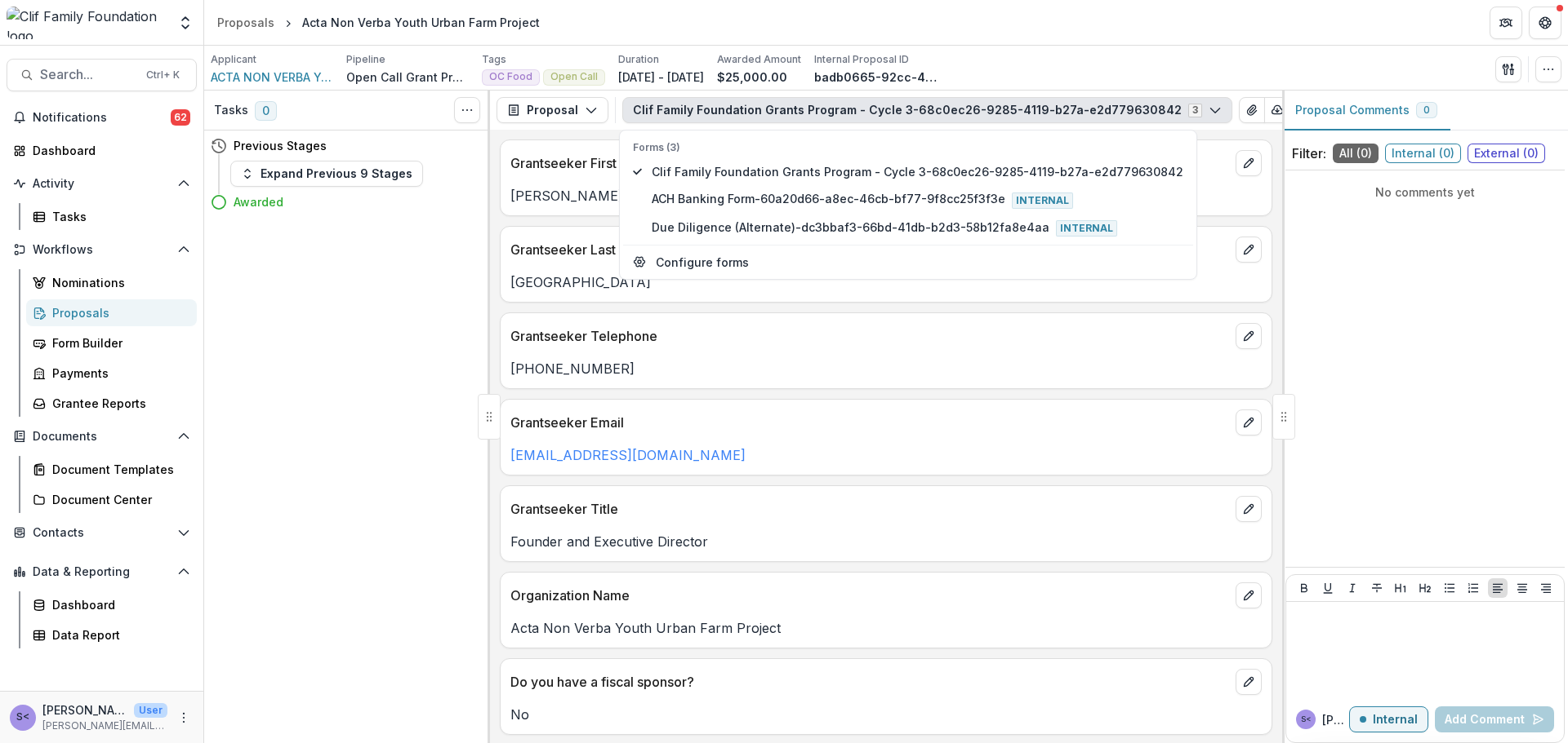
click at [544, 232] on div "Grantseeker Last Name" at bounding box center [885, 245] width 771 height 36
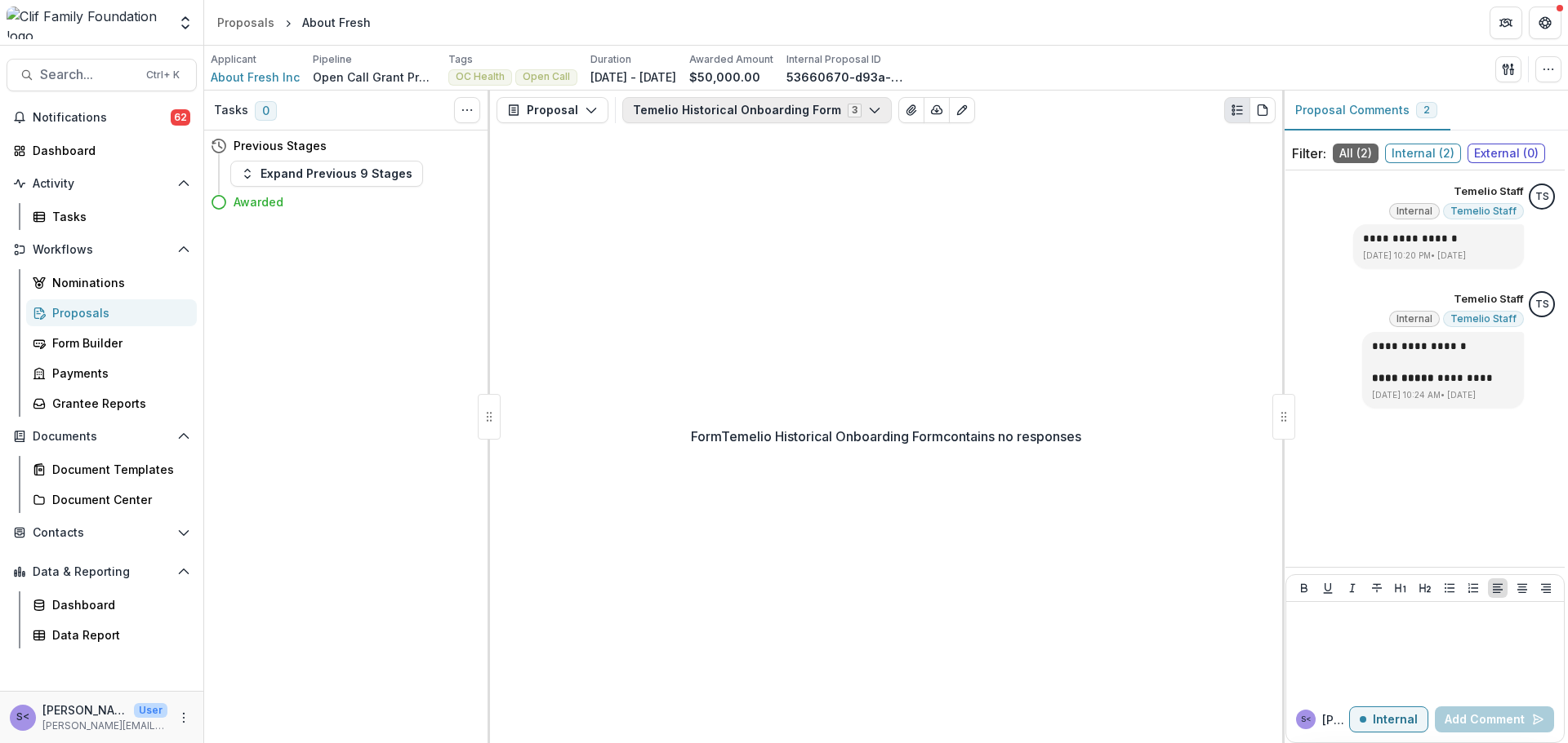
click at [789, 108] on button "Temelio Historical Onboarding Form 3" at bounding box center [757, 110] width 270 height 26
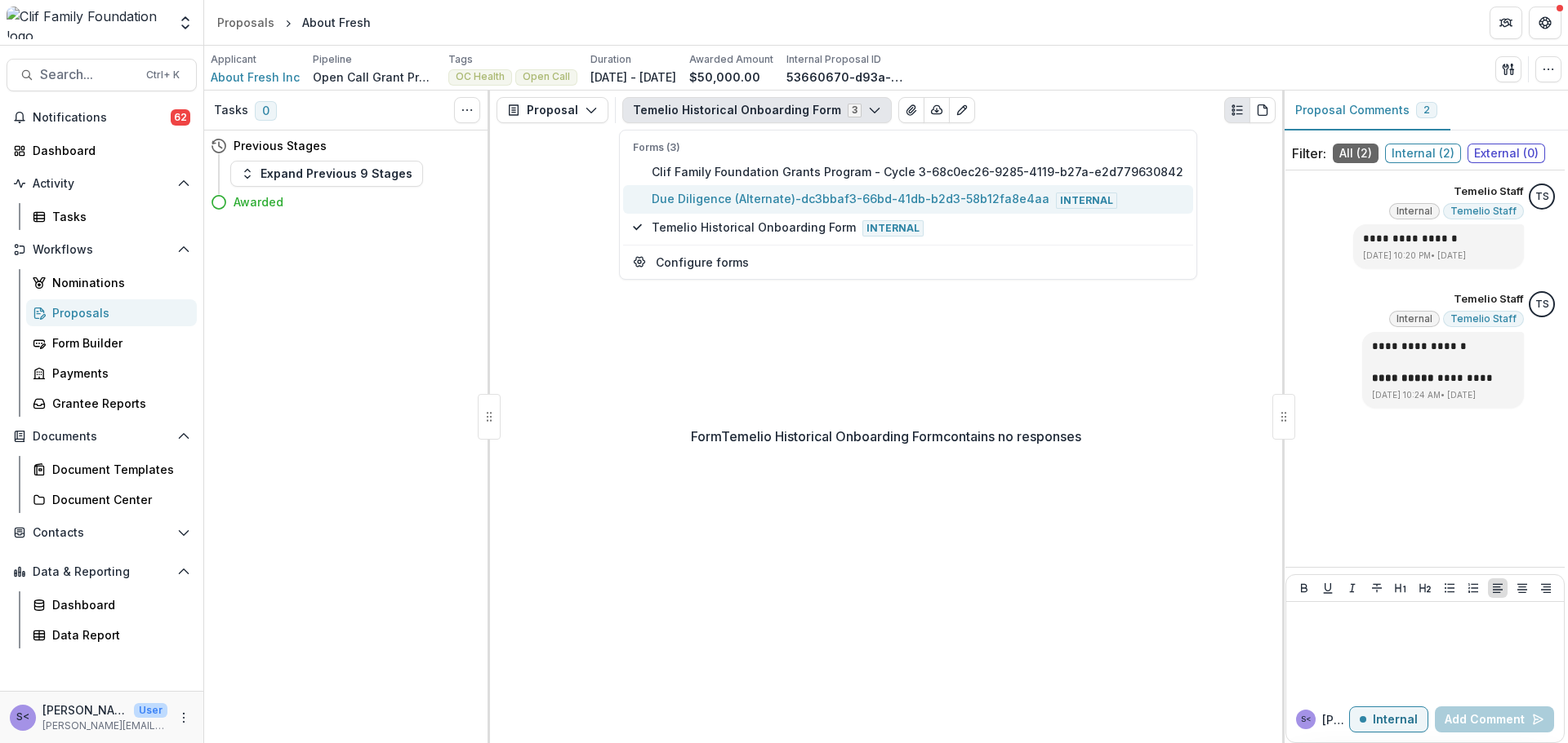
click at [782, 209] on button "Due Diligence (Alternate)-dc3bbaf3-66bd-41db-b2d3-58b12fa8e4aa Internal" at bounding box center [907, 199] width 570 height 28
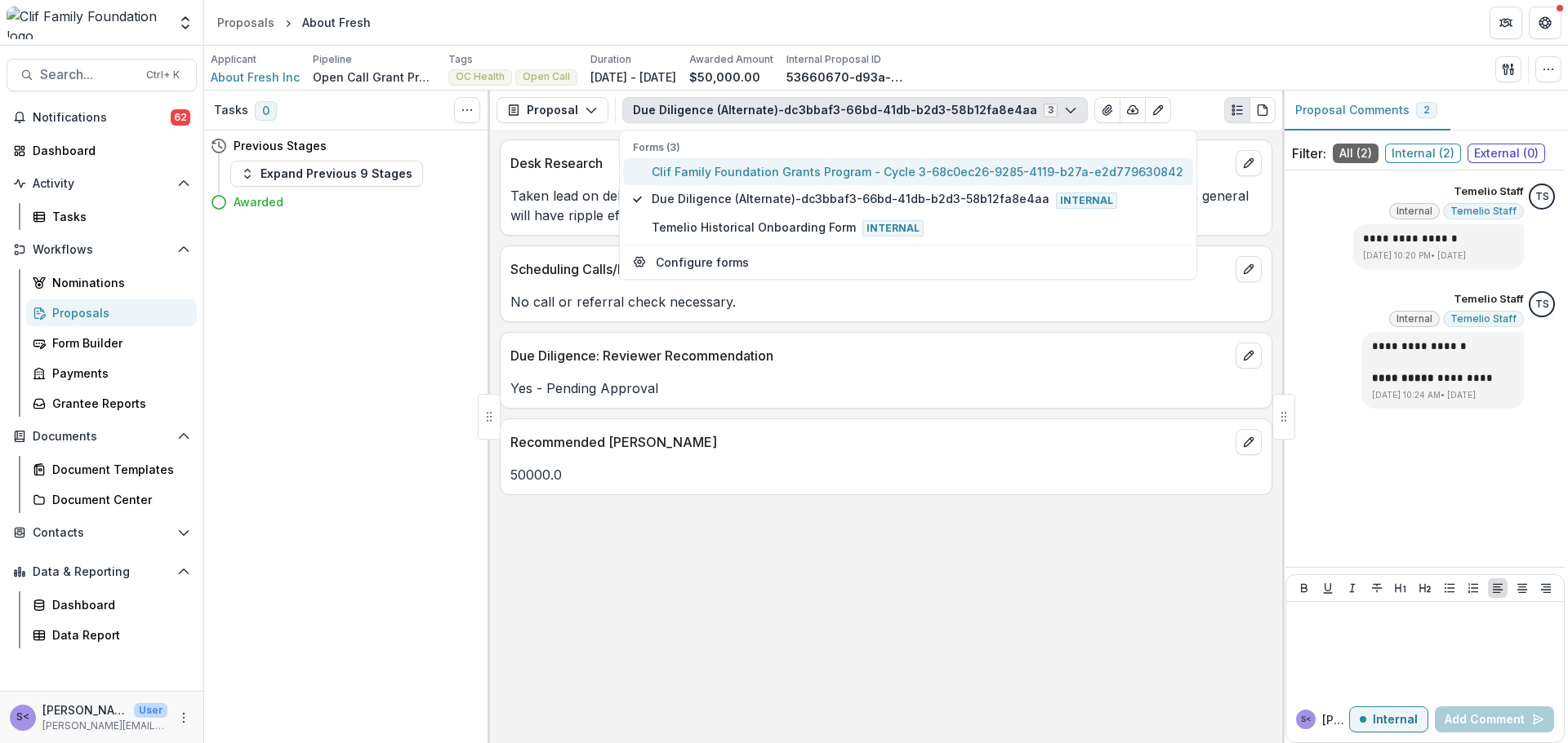
click at [775, 173] on span "Clif Family Foundation Grants Program - Cycle 3-68c0ec26-9285-4119-b27a-e2d7796…" at bounding box center [917, 171] width 531 height 17
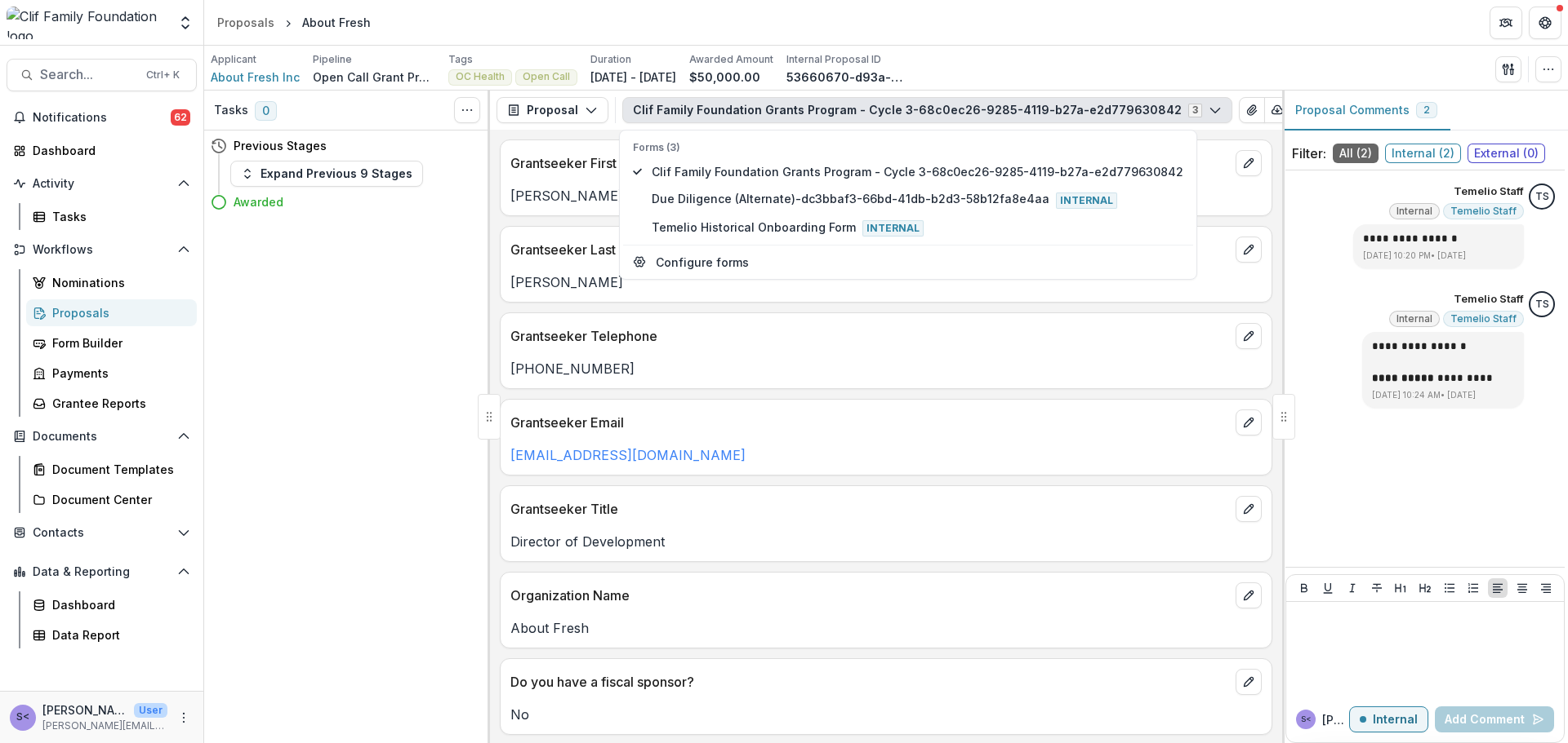
click at [896, 471] on div "Grantseeker Email development@aboutfresh.org" at bounding box center [885, 437] width 773 height 77
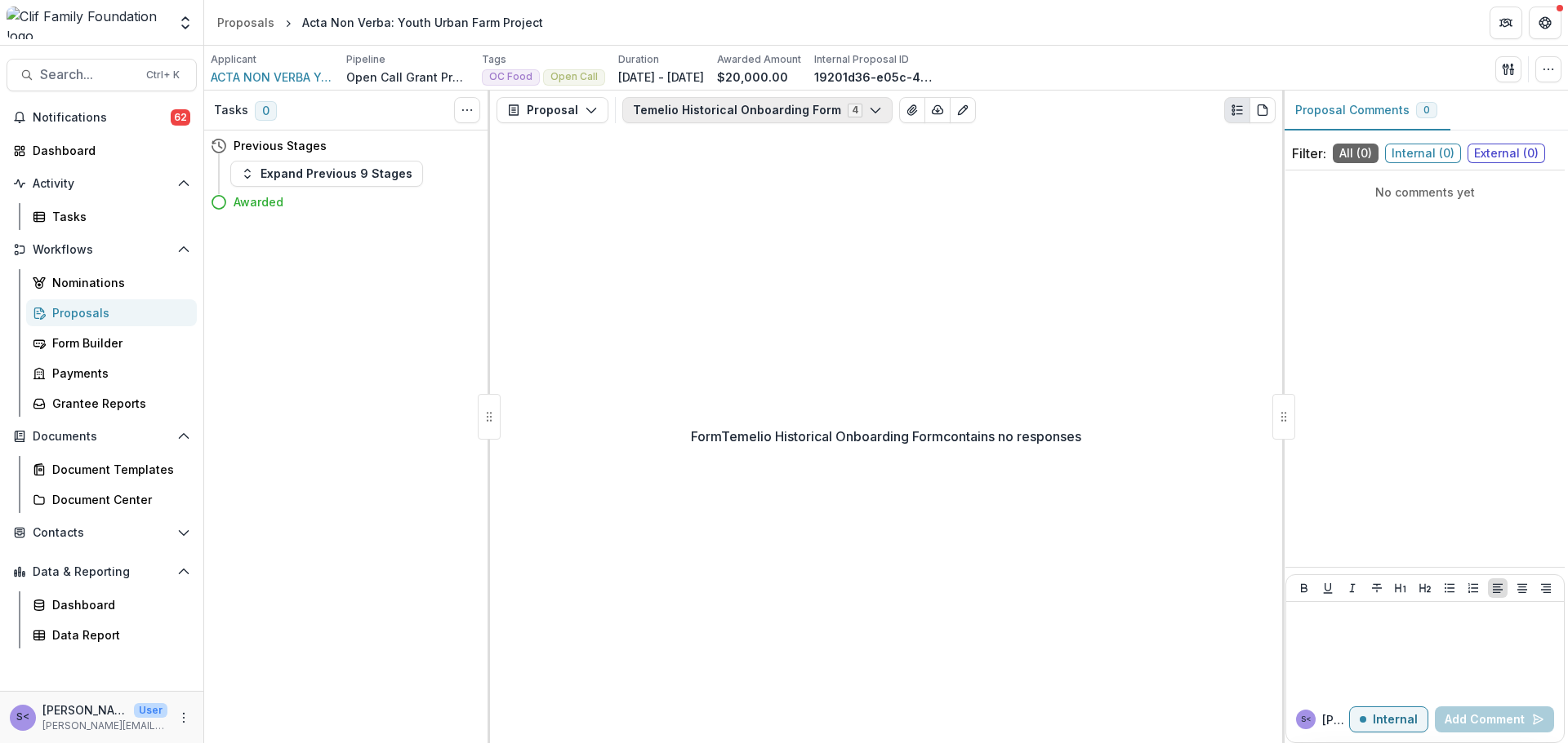
click at [736, 117] on button "Temelio Historical Onboarding Form 4" at bounding box center [757, 110] width 270 height 26
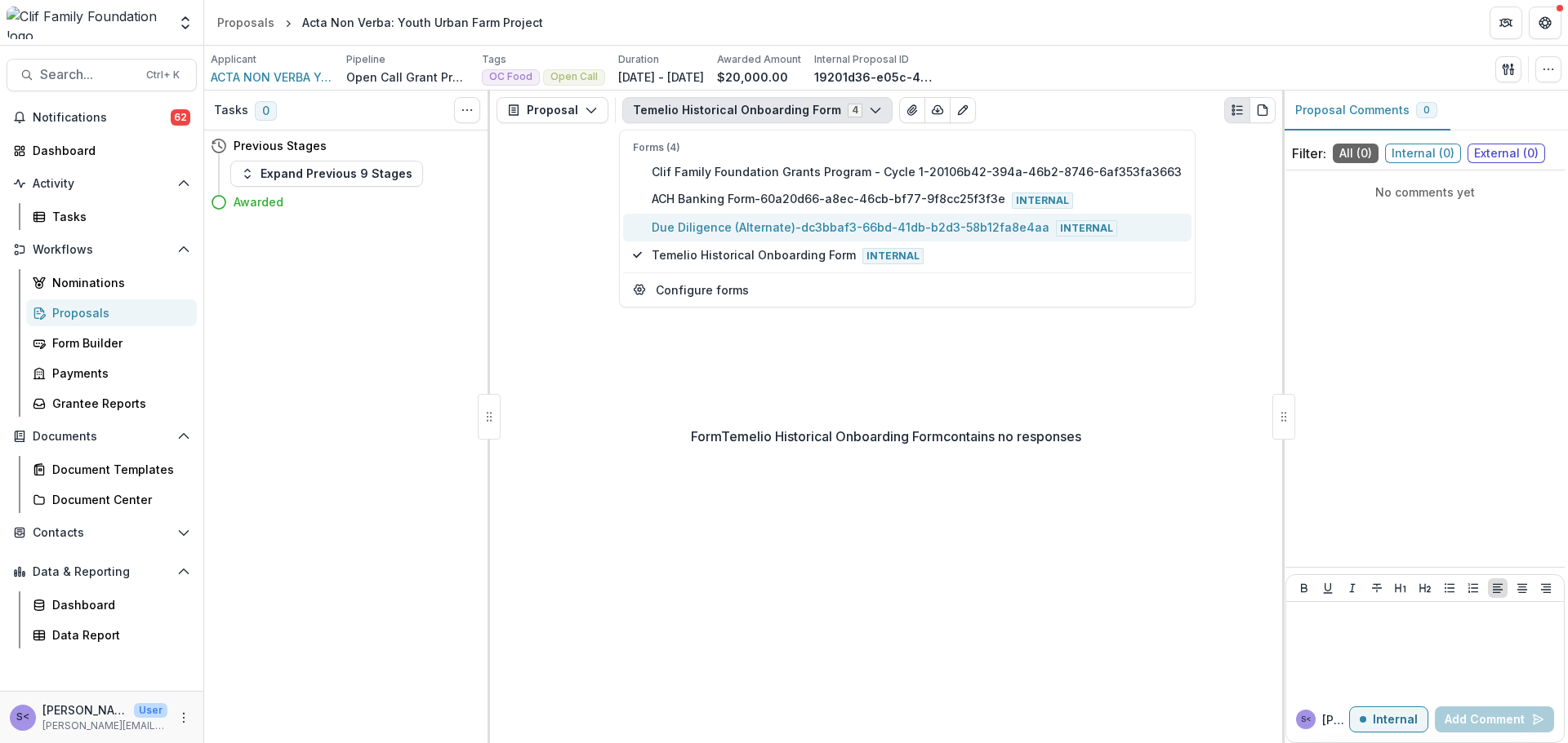
click at [748, 218] on span "Due Diligence (Alternate)-dc3bbaf3-66bd-41db-b2d3-58b12fa8e4aa Internal" at bounding box center [917, 227] width 530 height 18
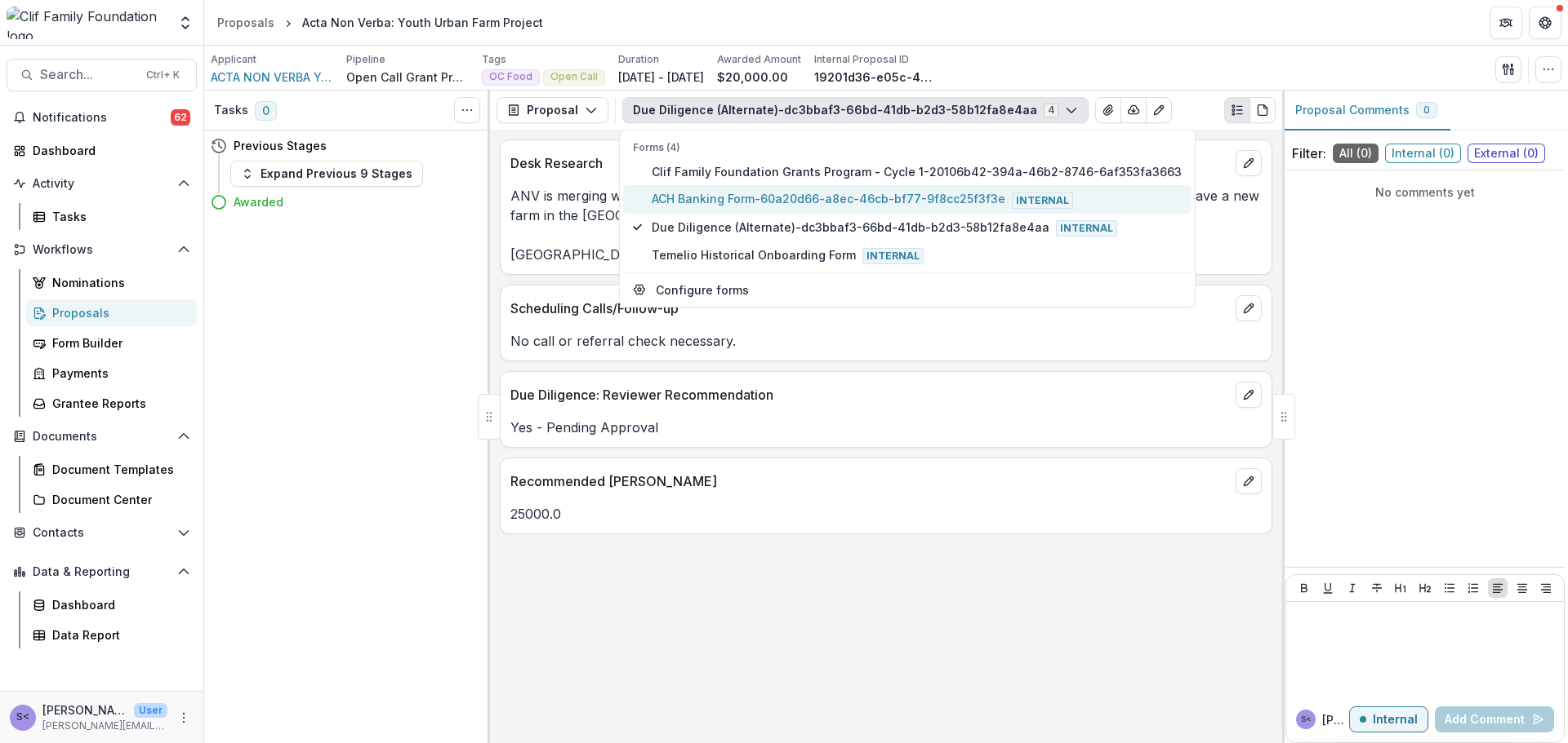
click at [743, 188] on button "ACH Banking Form-60a20d66-a8ec-46cb-bf77-9f8cc25f3f3e Internal" at bounding box center [906, 199] width 568 height 28
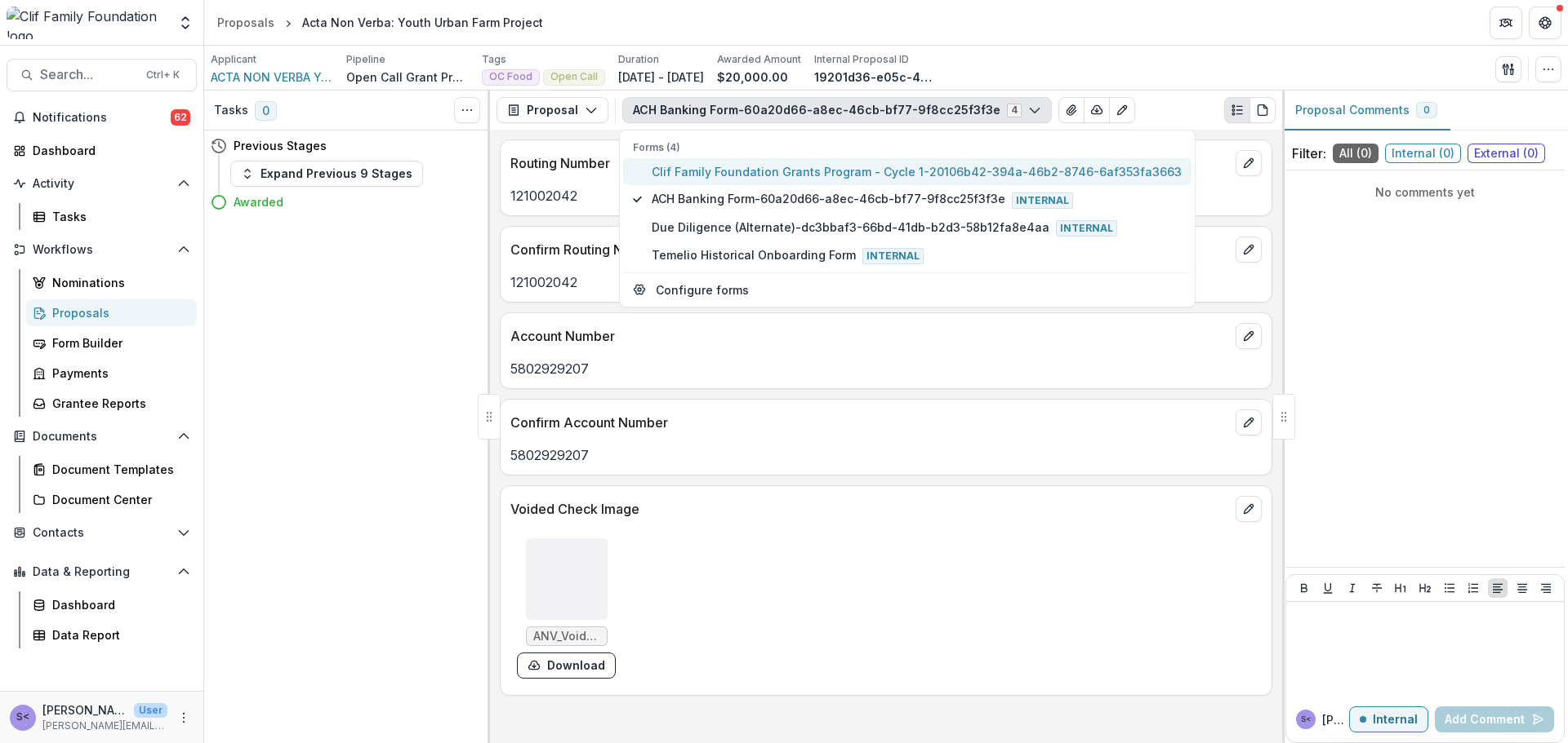
click at [744, 176] on span "Clif Family Foundation Grants Program - Cycle 1-20106b42-394a-46b2-8746-6af353f…" at bounding box center [917, 171] width 530 height 17
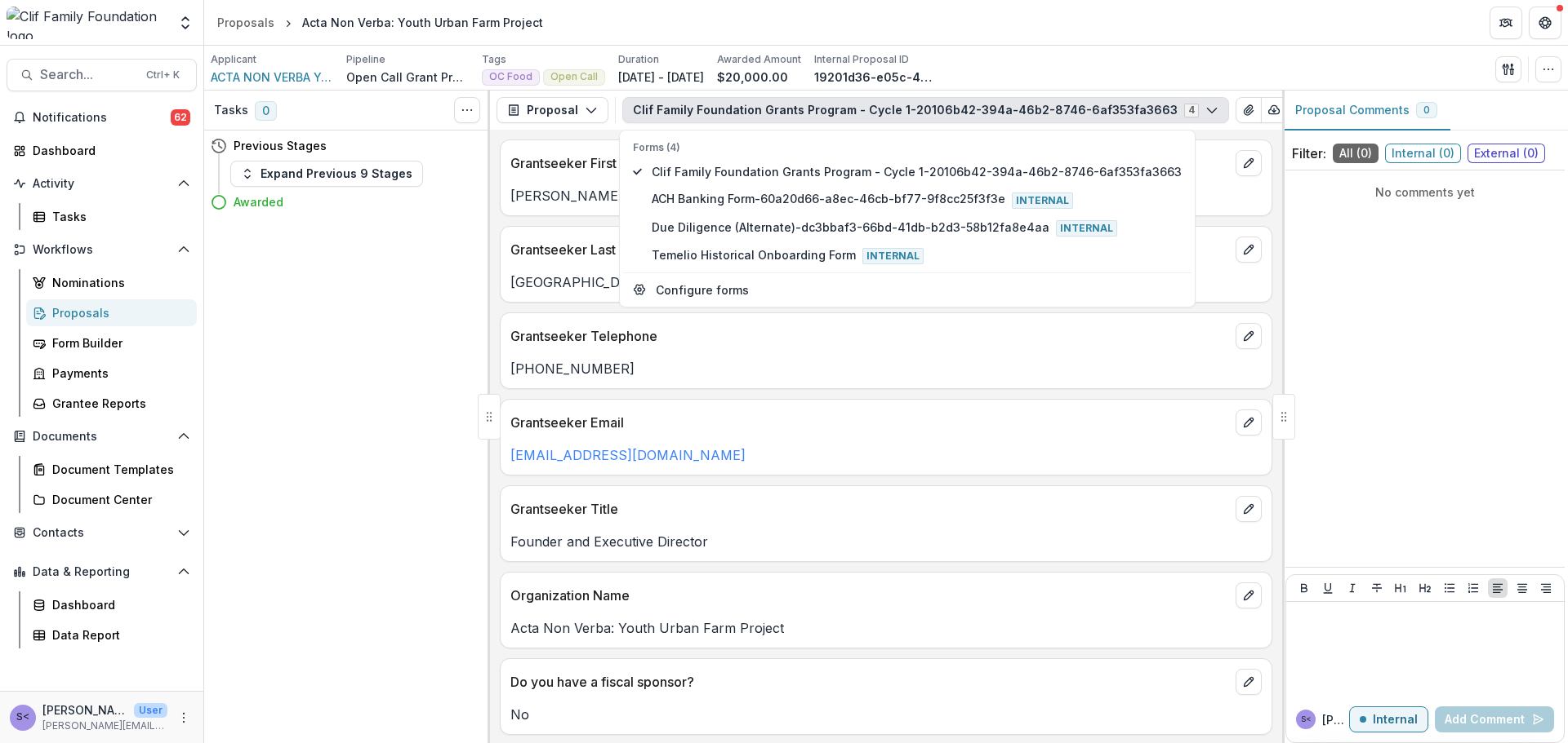
click at [551, 164] on p "Grantseeker First Name" at bounding box center [869, 163] width 719 height 19
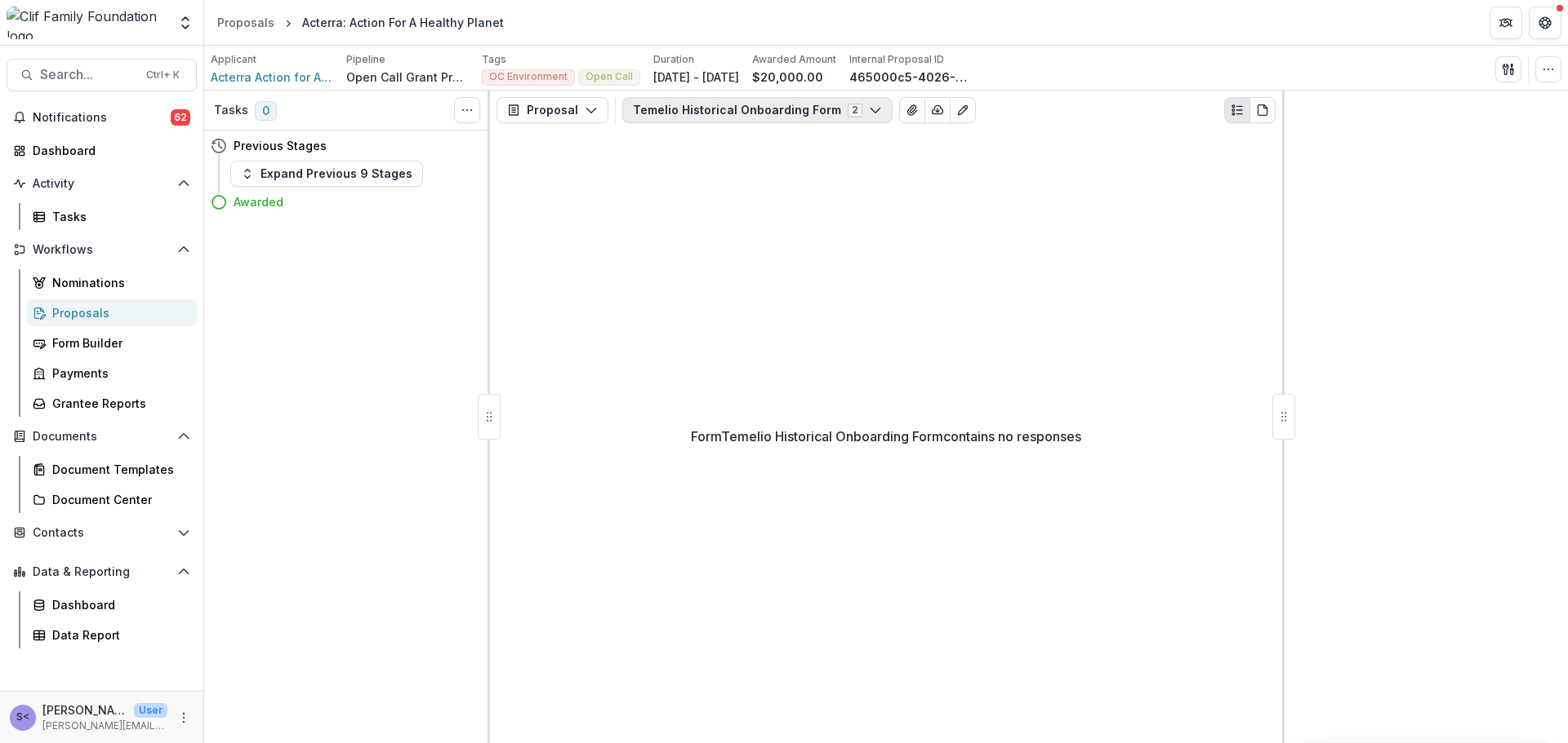
click at [699, 123] on button "Temelio Historical Onboarding Form 2" at bounding box center [757, 110] width 270 height 26
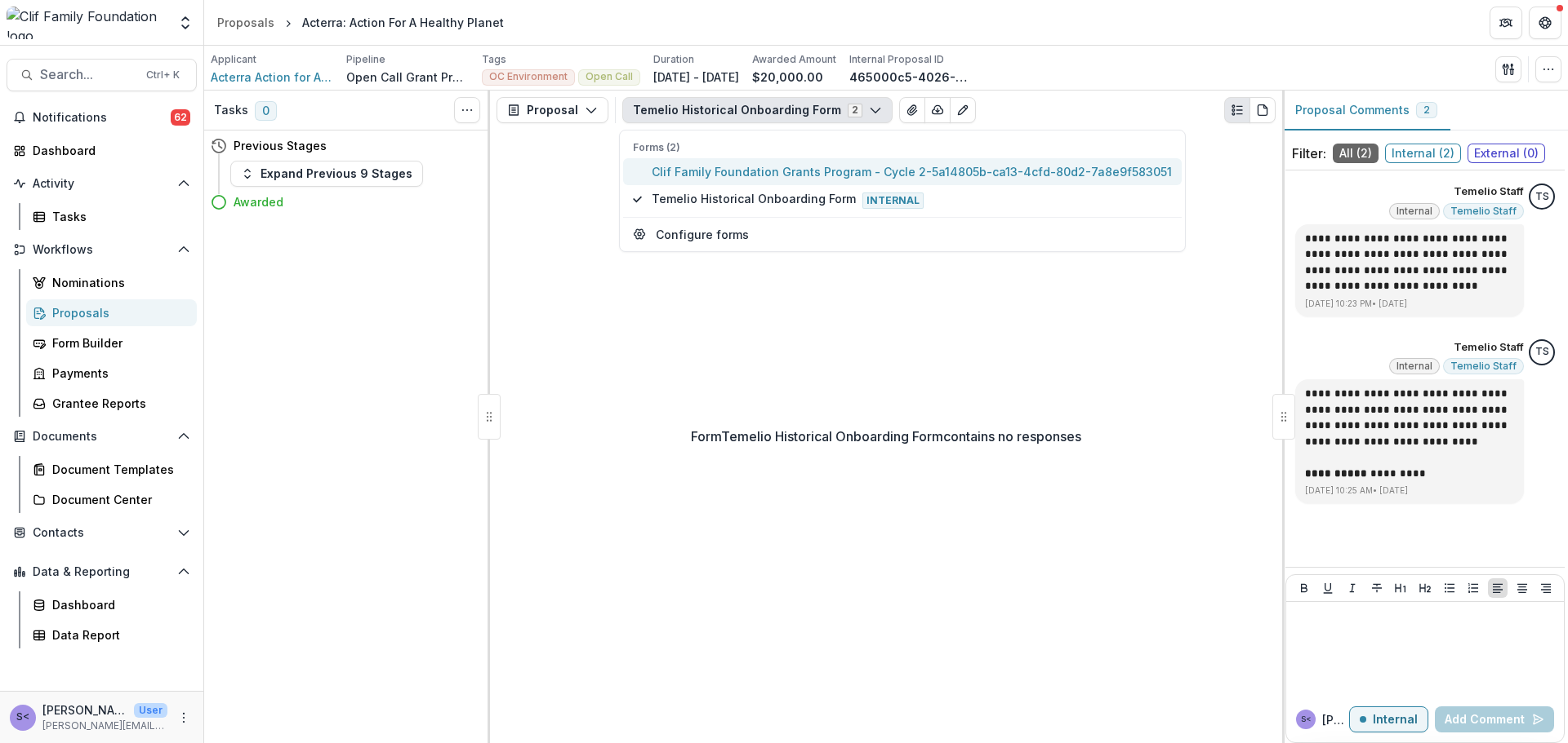
click at [719, 173] on span "Clif Family Foundation Grants Program - Cycle 2-5a14805b-ca13-4cfd-80d2-7a8e9f5…" at bounding box center [912, 171] width 521 height 17
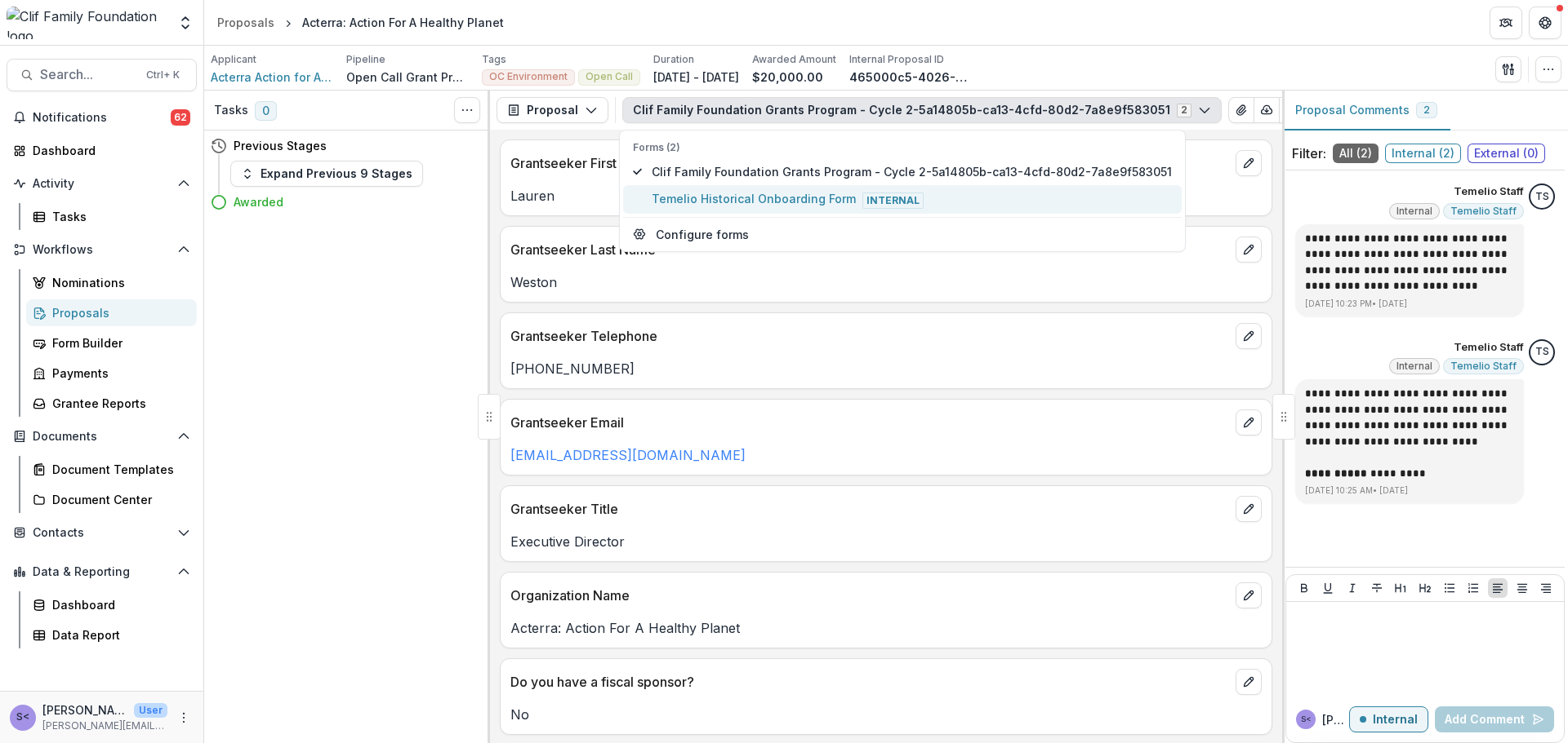
click at [729, 195] on span "Temelio Historical Onboarding Form Internal" at bounding box center [912, 199] width 521 height 18
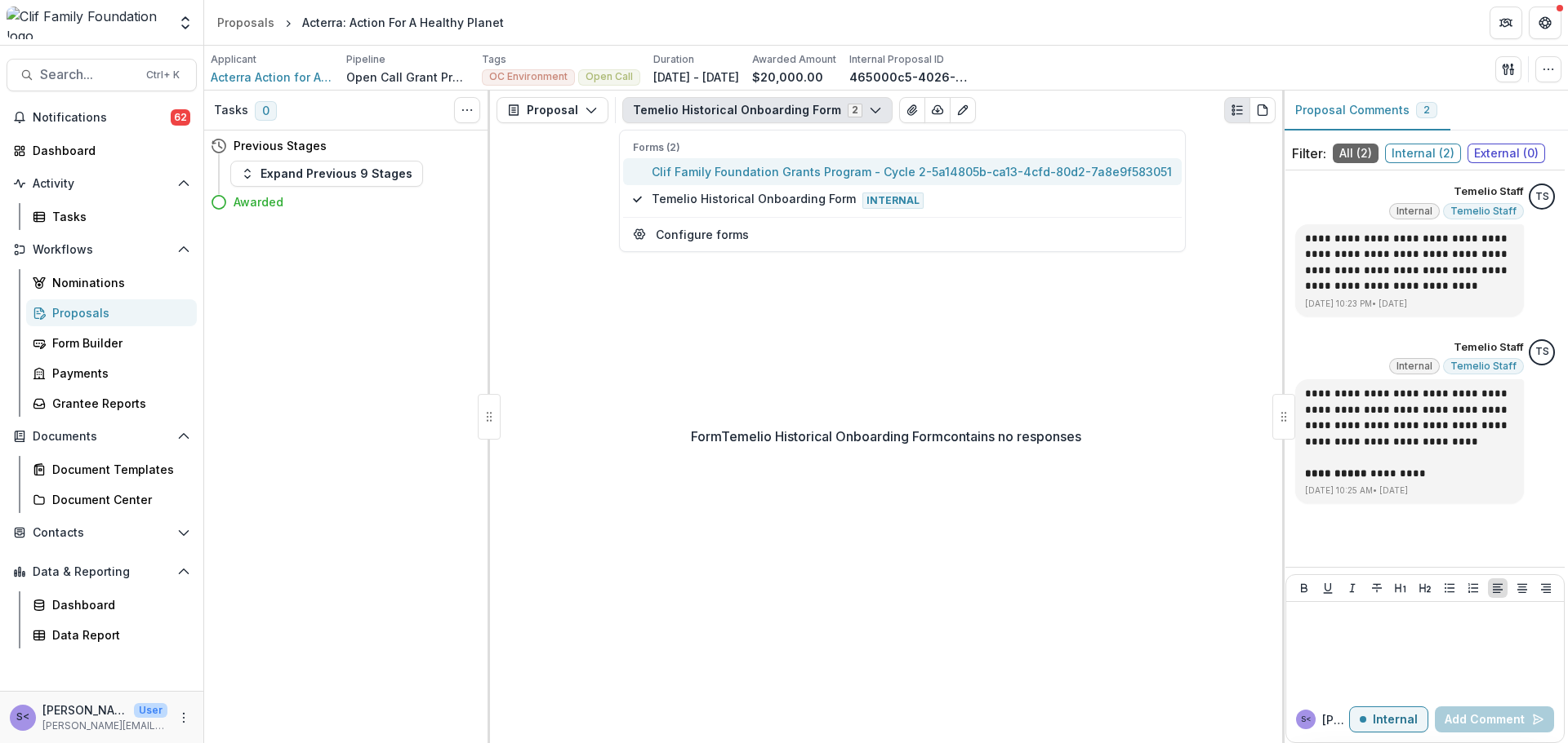
click at [817, 181] on button "Clif Family Foundation Grants Program - Cycle 2-5a14805b-ca13-4cfd-80d2-7a8e9f5…" at bounding box center [902, 172] width 558 height 27
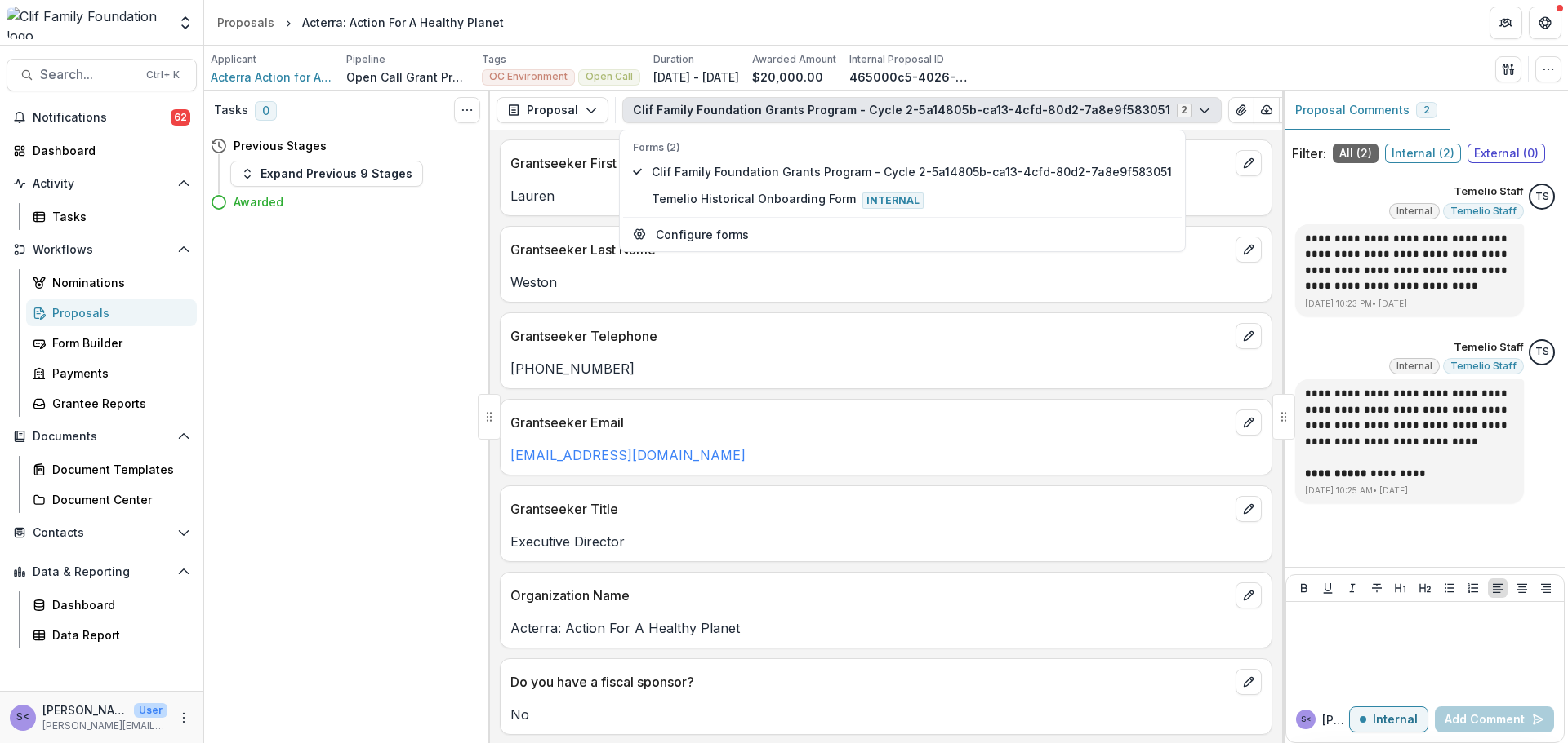
click at [903, 373] on p "+15302192813" at bounding box center [885, 369] width 751 height 19
